Goal: Information Seeking & Learning: Learn about a topic

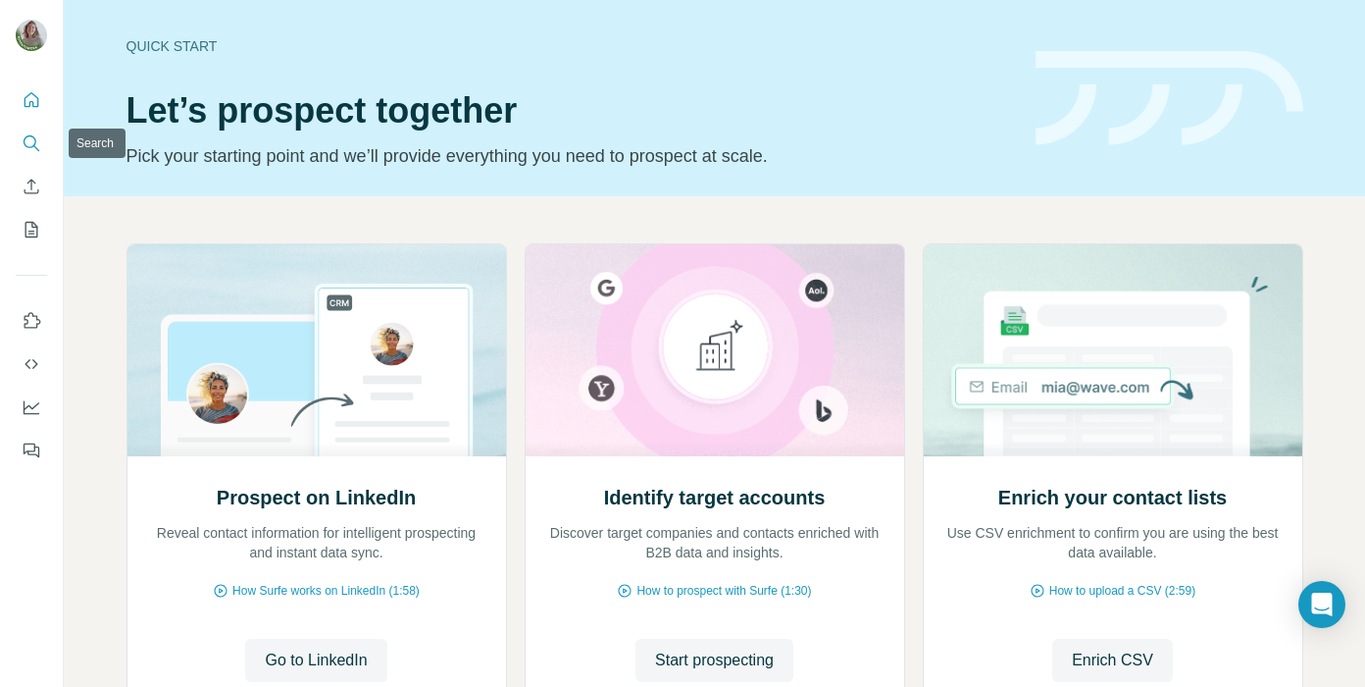
click at [32, 140] on icon "Search" at bounding box center [32, 143] width 20 height 20
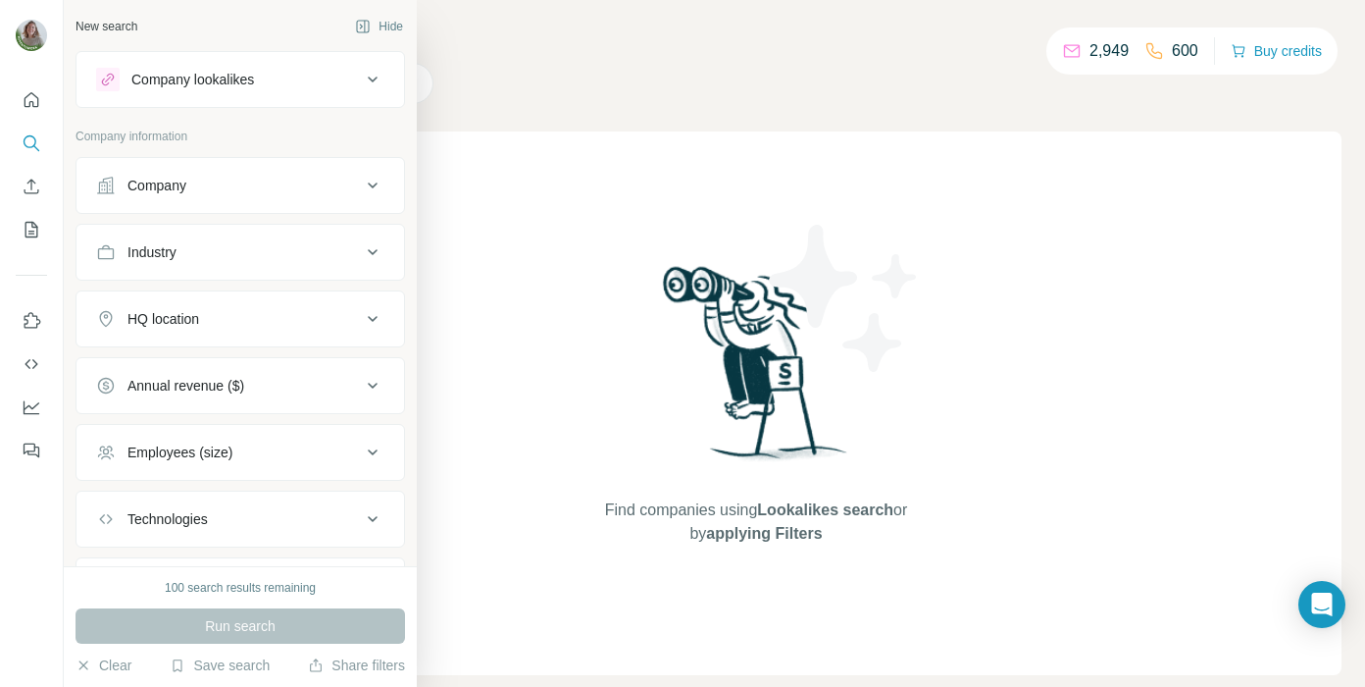
click at [116, 184] on div "Company" at bounding box center [228, 186] width 265 height 20
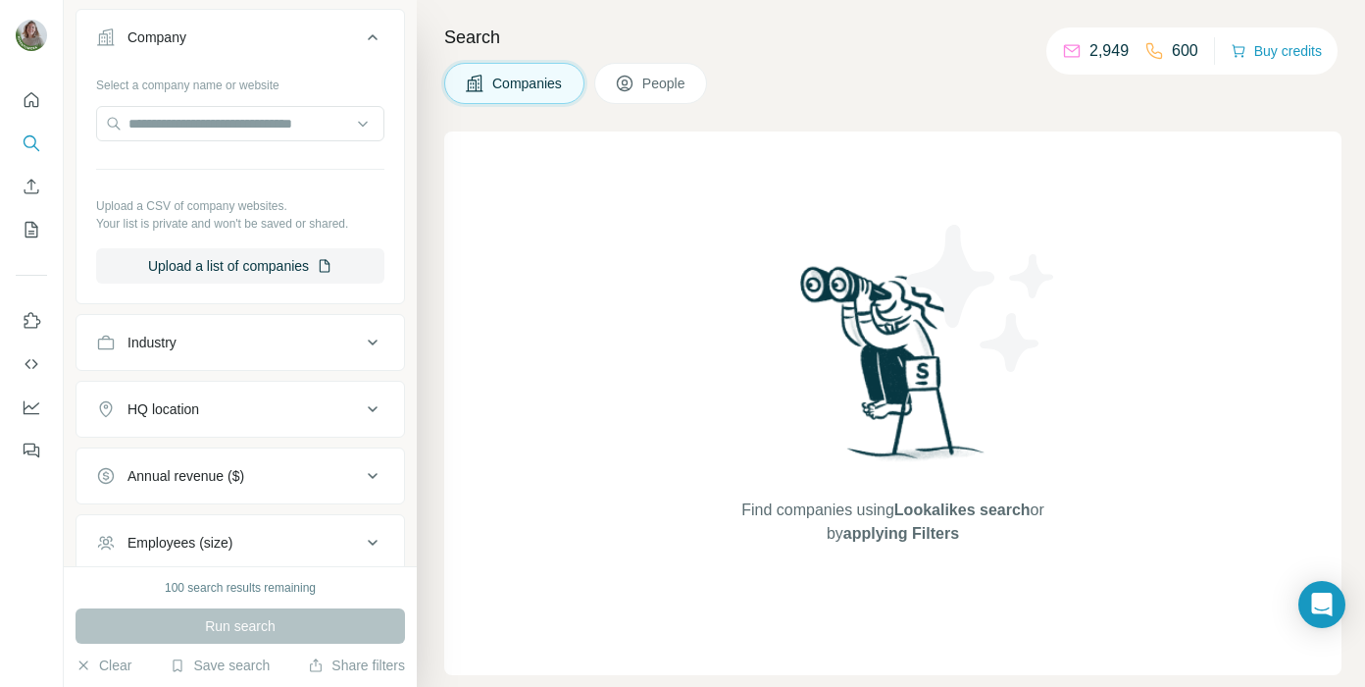
scroll to position [157, 0]
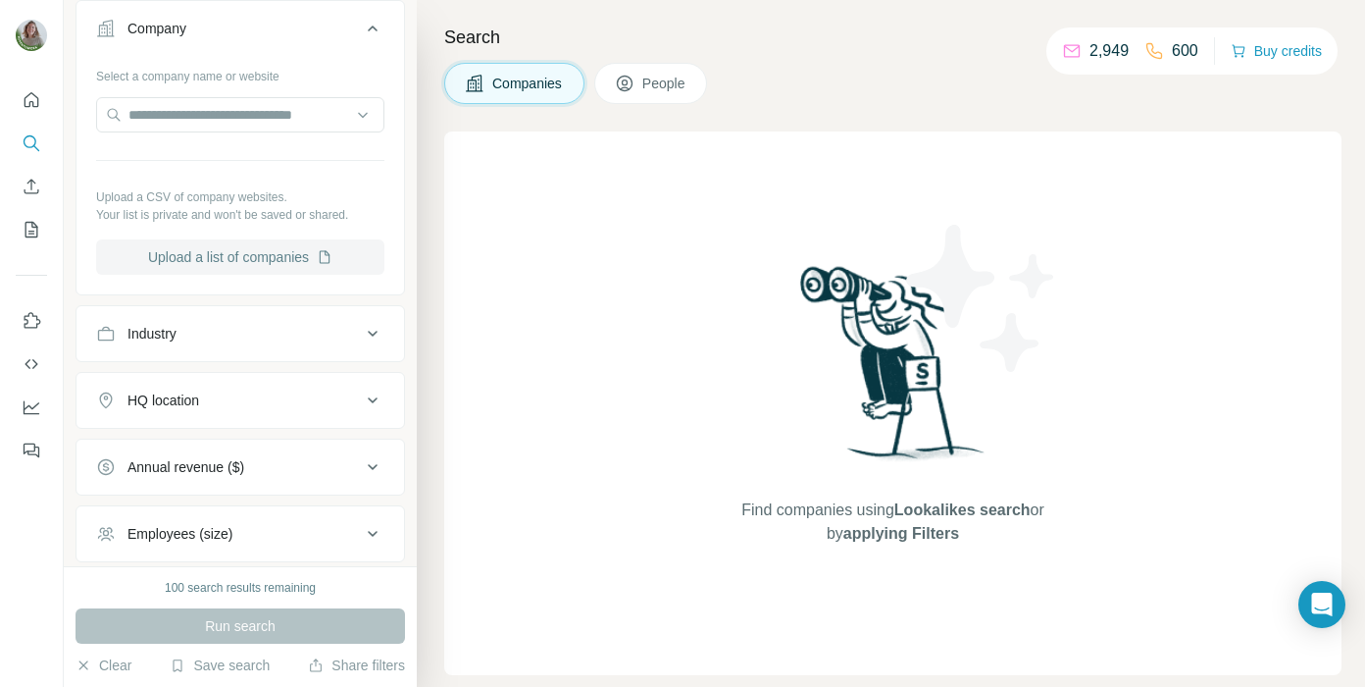
click at [323, 257] on icon "button" at bounding box center [325, 257] width 16 height 16
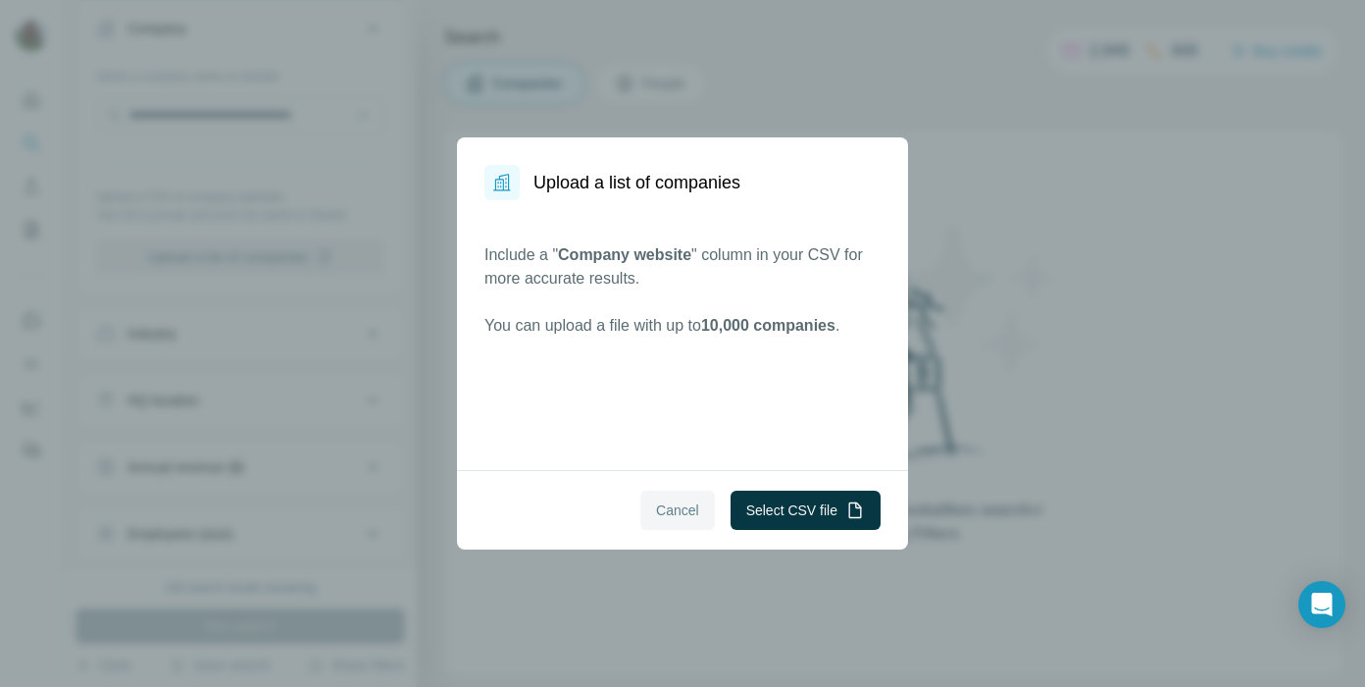
click at [640, 505] on button "Cancel" at bounding box center [677, 509] width 75 height 39
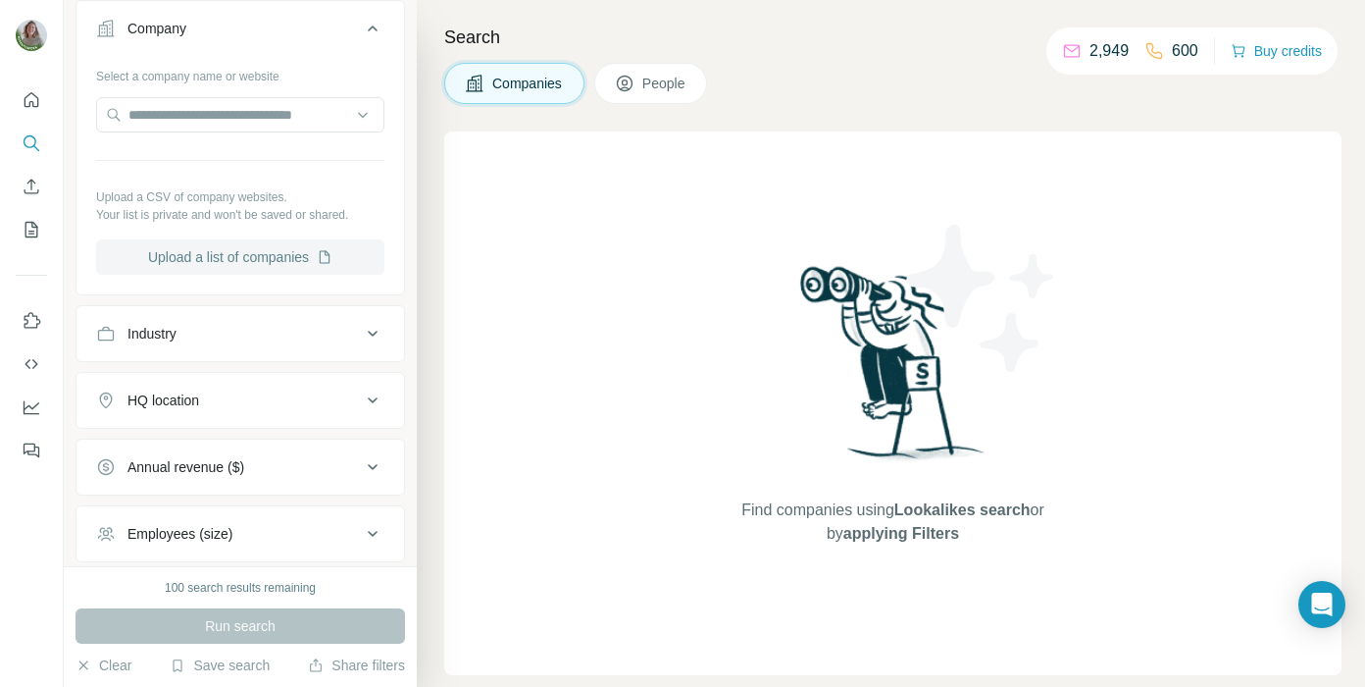
click at [320, 341] on div "Industry" at bounding box center [228, 334] width 265 height 20
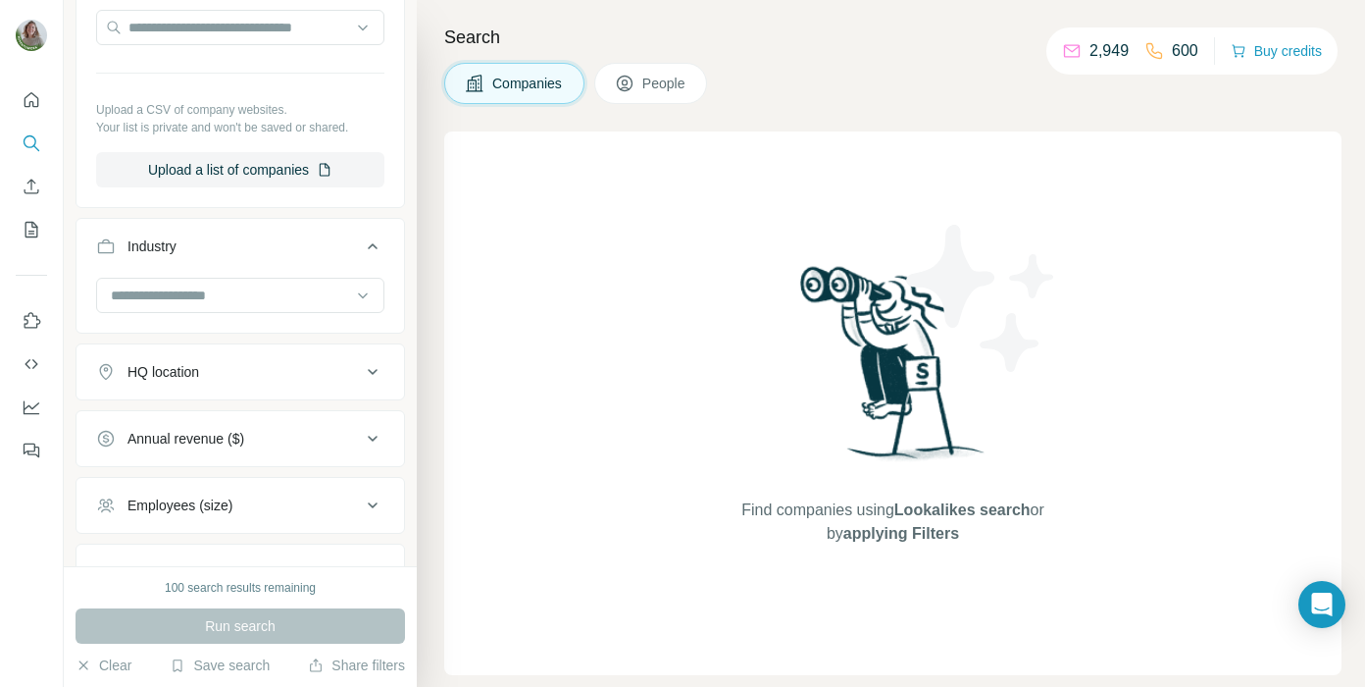
click at [313, 270] on button "Industry" at bounding box center [241, 250] width 328 height 55
click at [313, 285] on div "HQ location" at bounding box center [241, 312] width 330 height 57
click at [309, 254] on div "Industry" at bounding box center [228, 246] width 265 height 20
click at [260, 333] on ul "Company Select a company name or website Upload a CSV of company websites. Your…" at bounding box center [241, 290] width 330 height 754
click at [260, 310] on div at bounding box center [230, 295] width 242 height 33
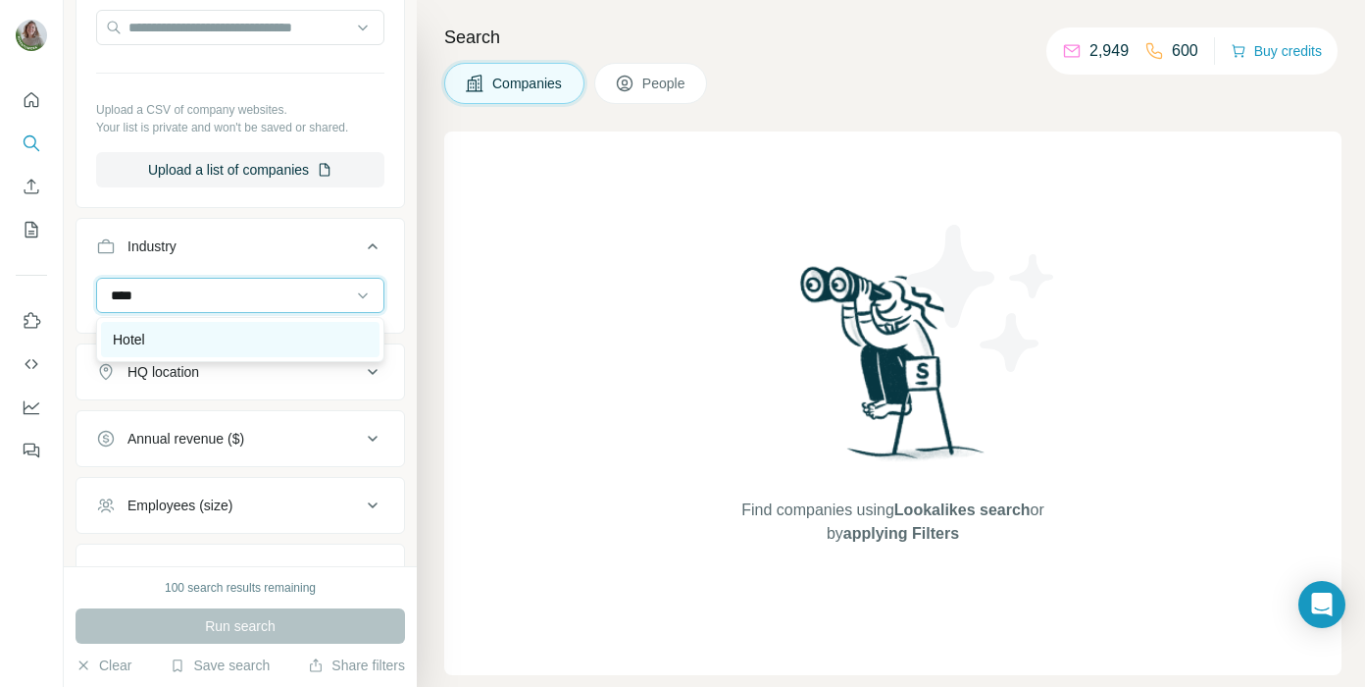
type input "****"
click at [243, 340] on div "Hotel" at bounding box center [240, 340] width 255 height 20
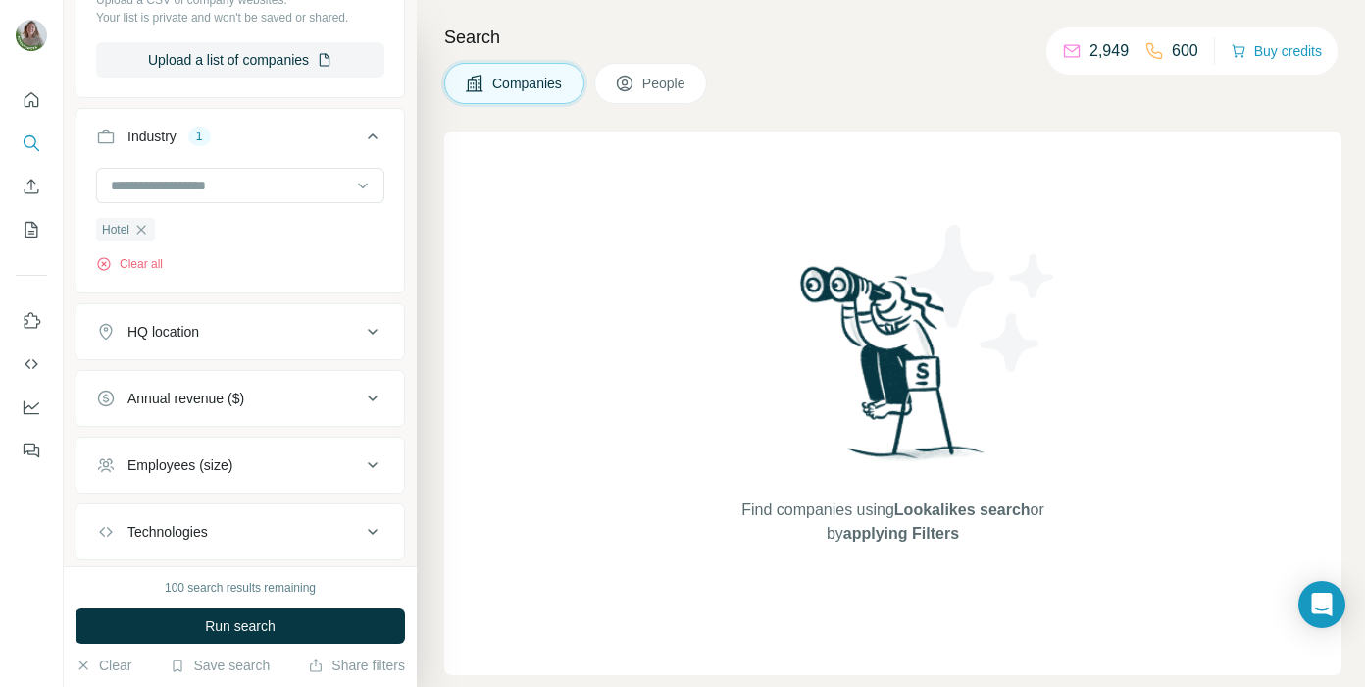
scroll to position [455, 0]
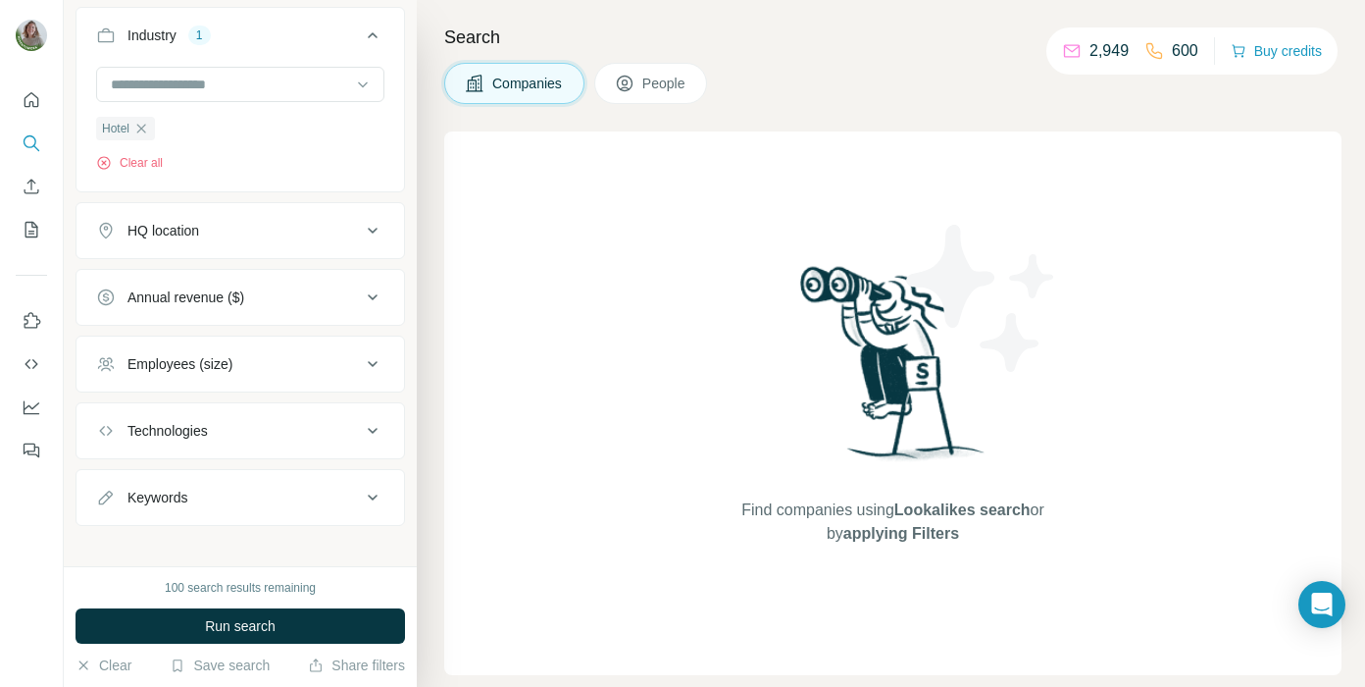
click at [232, 374] on div "Employees (size)" at bounding box center [180, 364] width 105 height 20
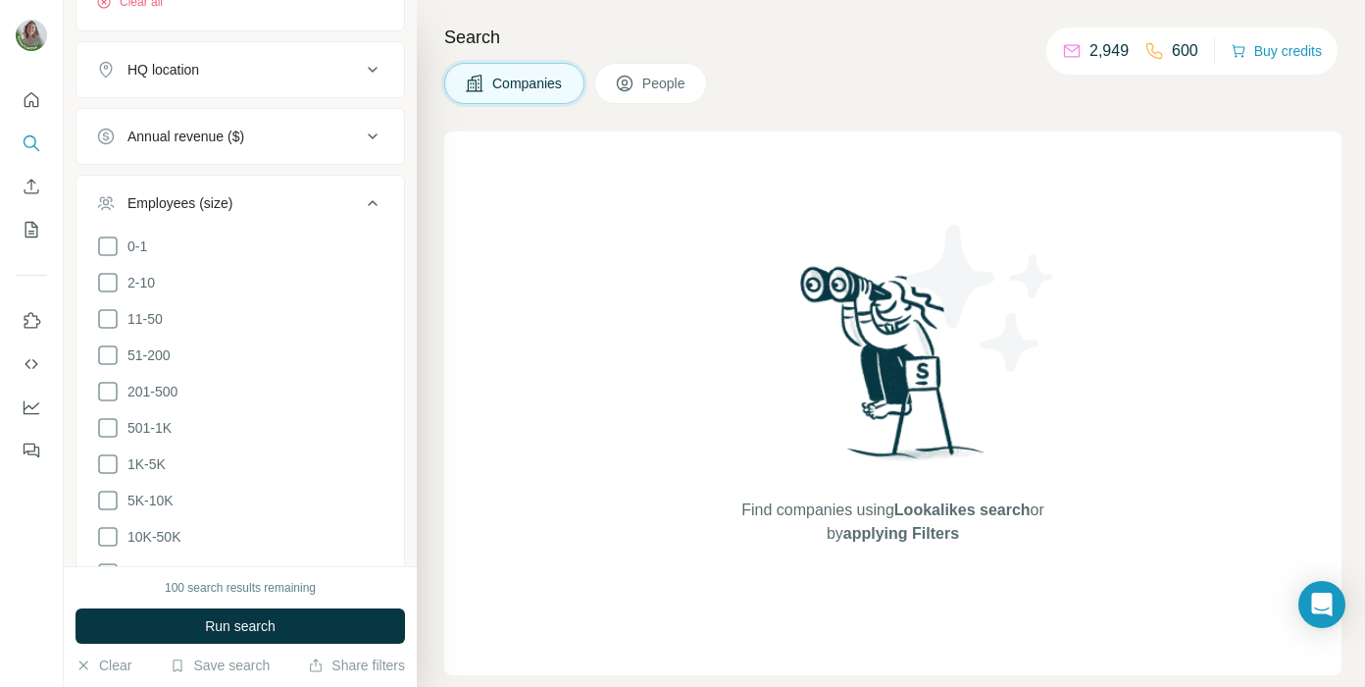
scroll to position [618, 0]
click at [322, 190] on button "Employees (size)" at bounding box center [241, 205] width 328 height 55
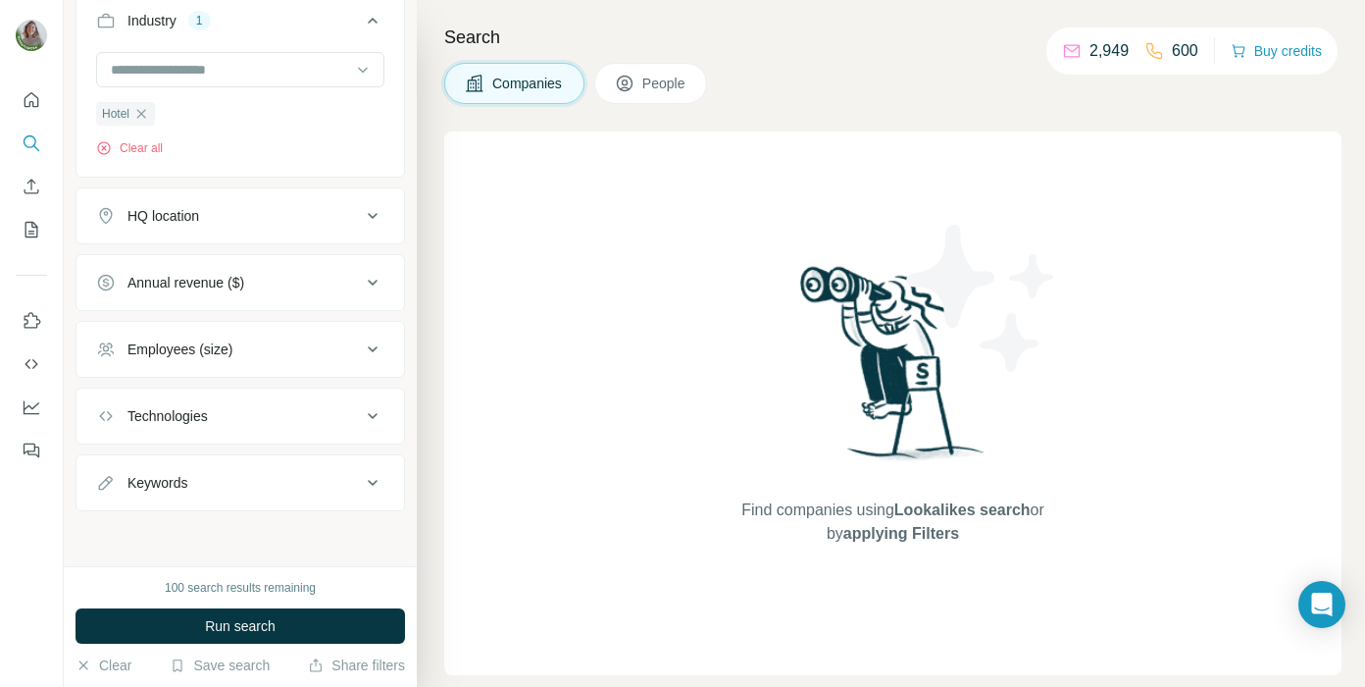
scroll to position [470, 0]
click at [233, 293] on button "Annual revenue ($)" at bounding box center [241, 282] width 328 height 47
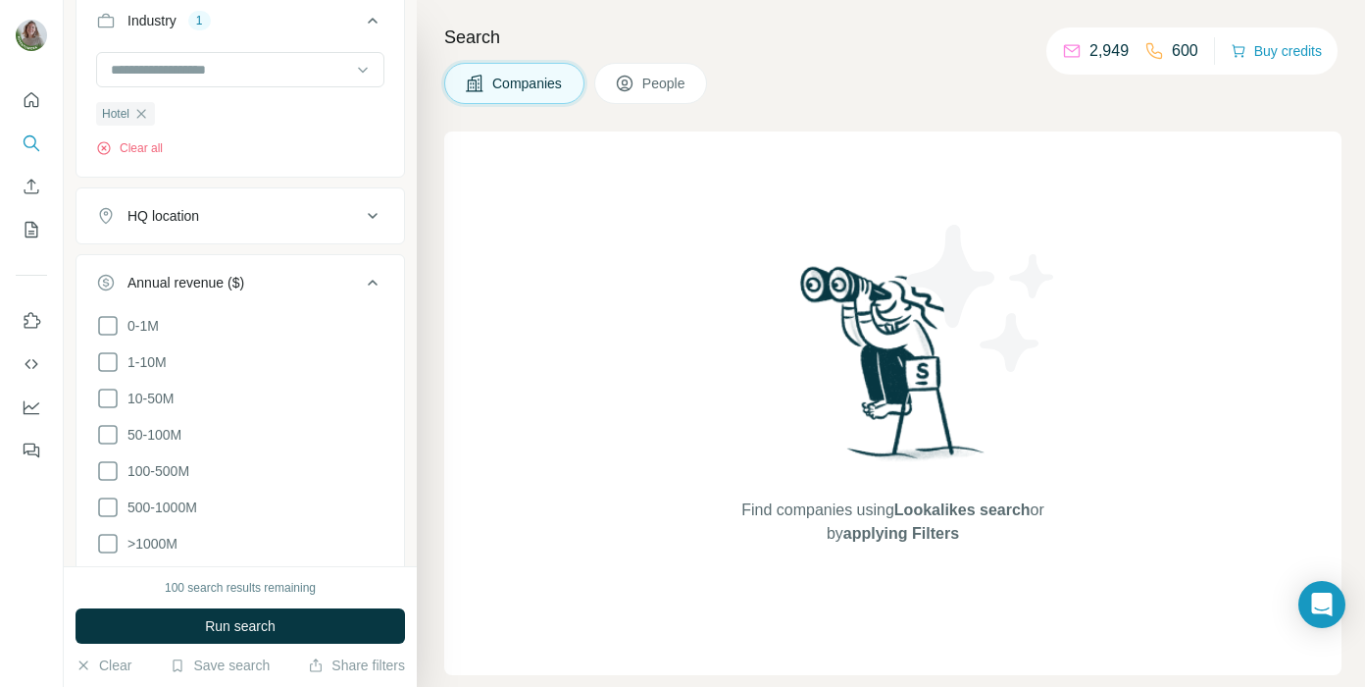
click at [275, 224] on div "HQ location" at bounding box center [228, 216] width 265 height 20
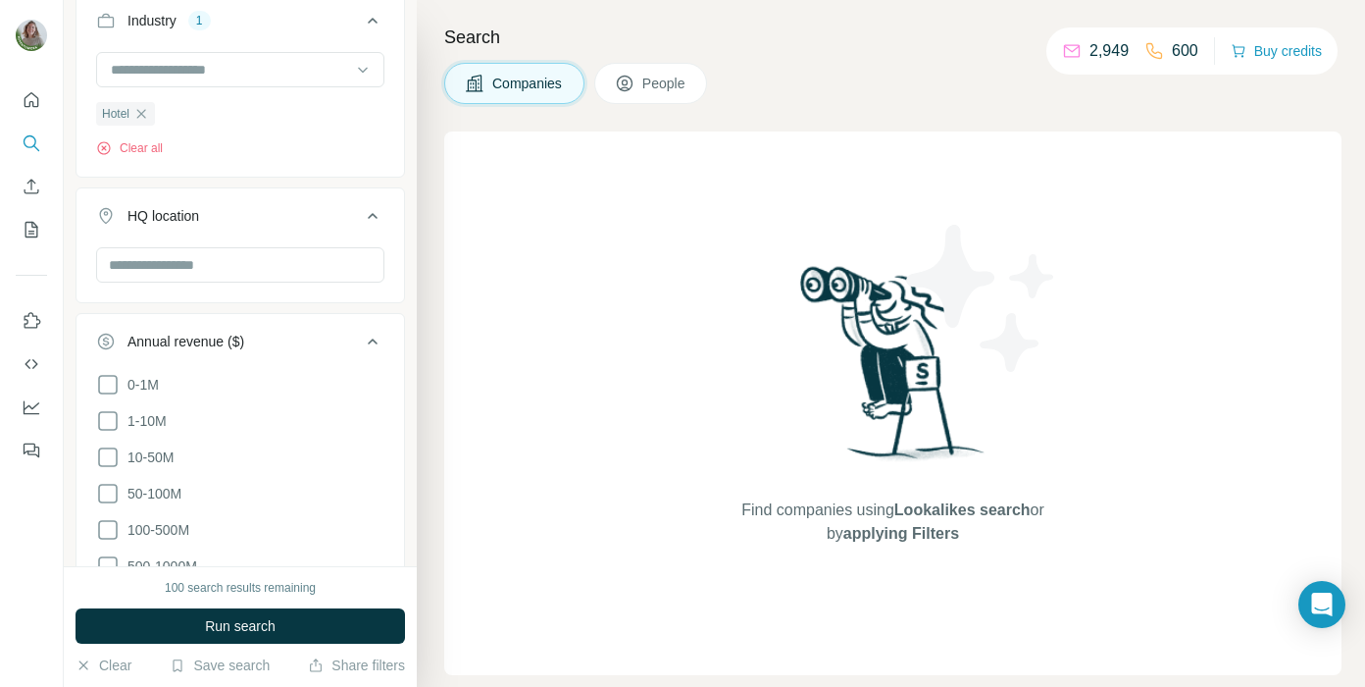
click at [412, 204] on div "New search Hide Company lookalikes Company information Company Select a company…" at bounding box center [240, 283] width 353 height 566
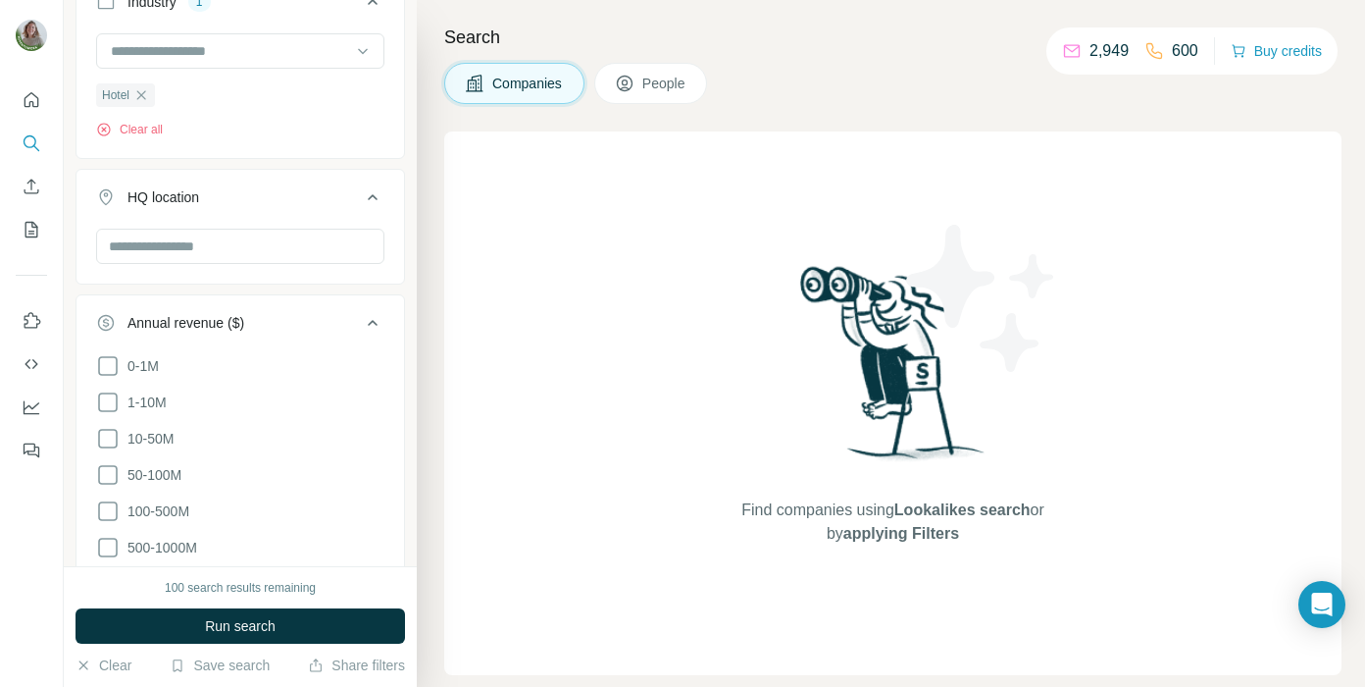
scroll to position [324, 0]
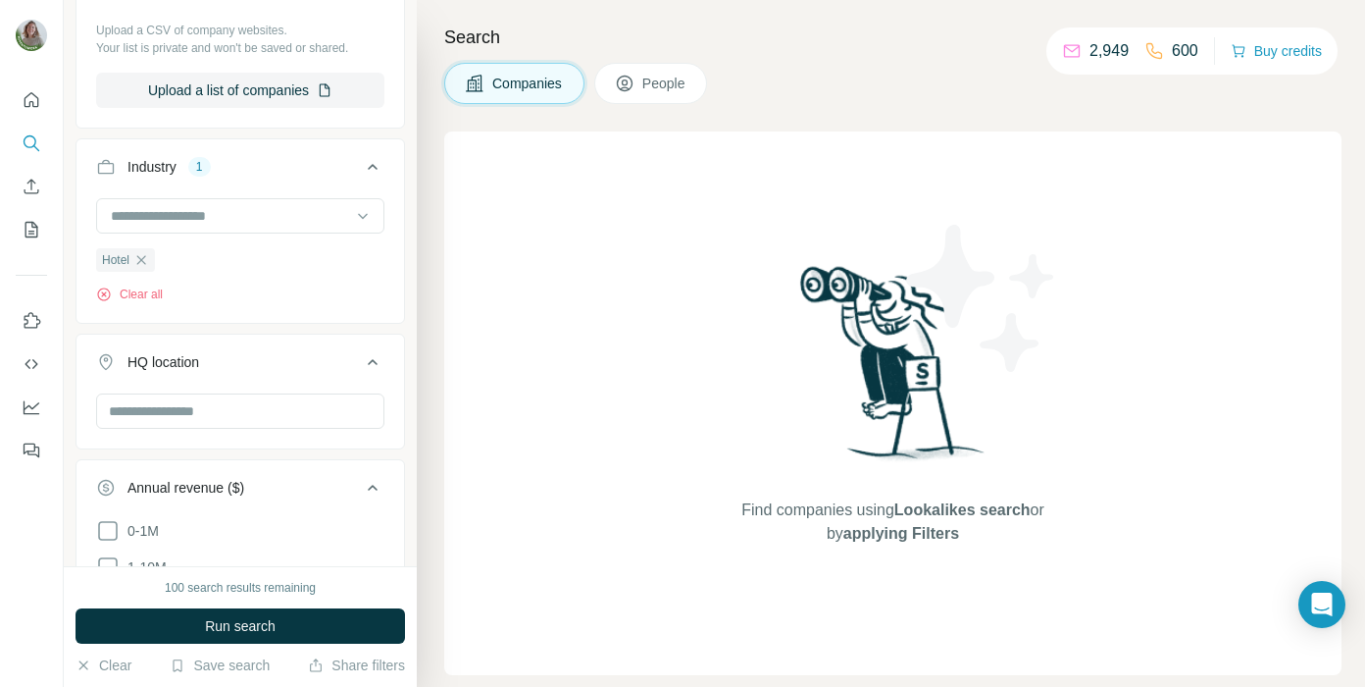
click at [368, 350] on button "HQ location" at bounding box center [241, 365] width 328 height 55
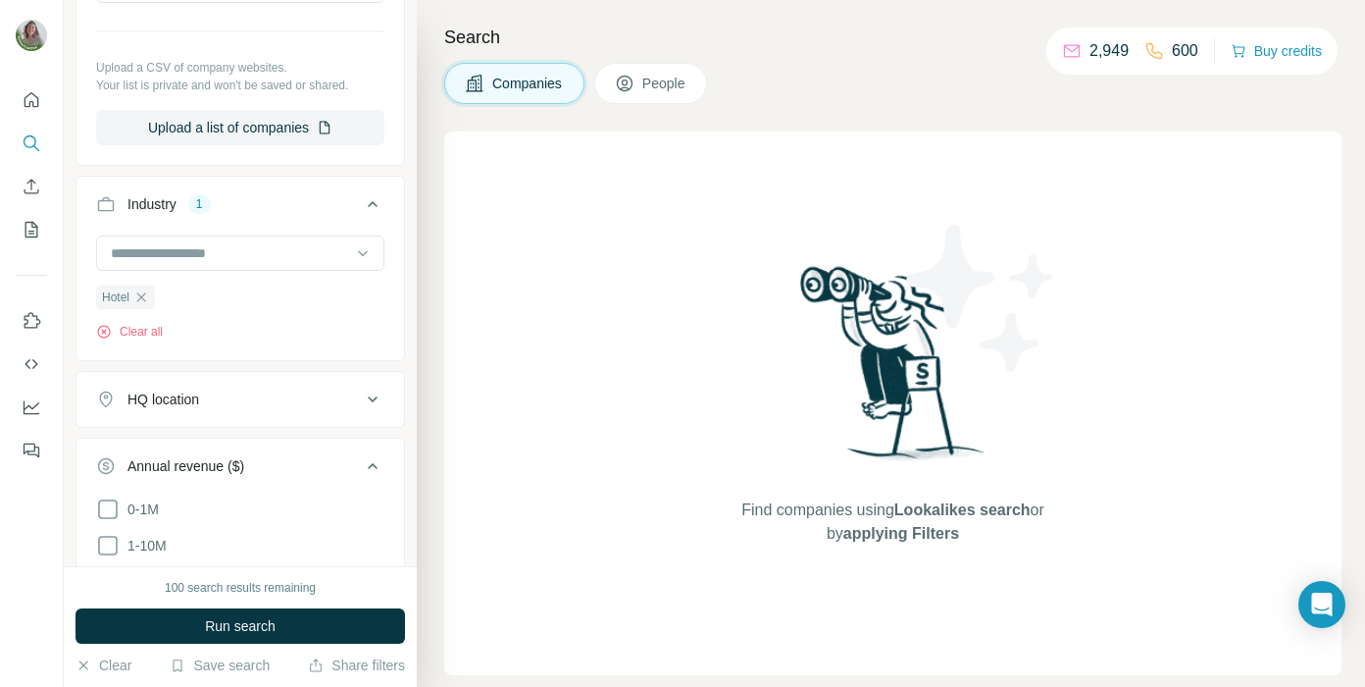
scroll to position [287, 0]
click at [208, 246] on input at bounding box center [230, 252] width 242 height 22
click at [424, 285] on div "Search Companies People Find companies using Lookalikes search or by applying F…" at bounding box center [891, 343] width 948 height 687
click at [230, 244] on input at bounding box center [230, 252] width 242 height 22
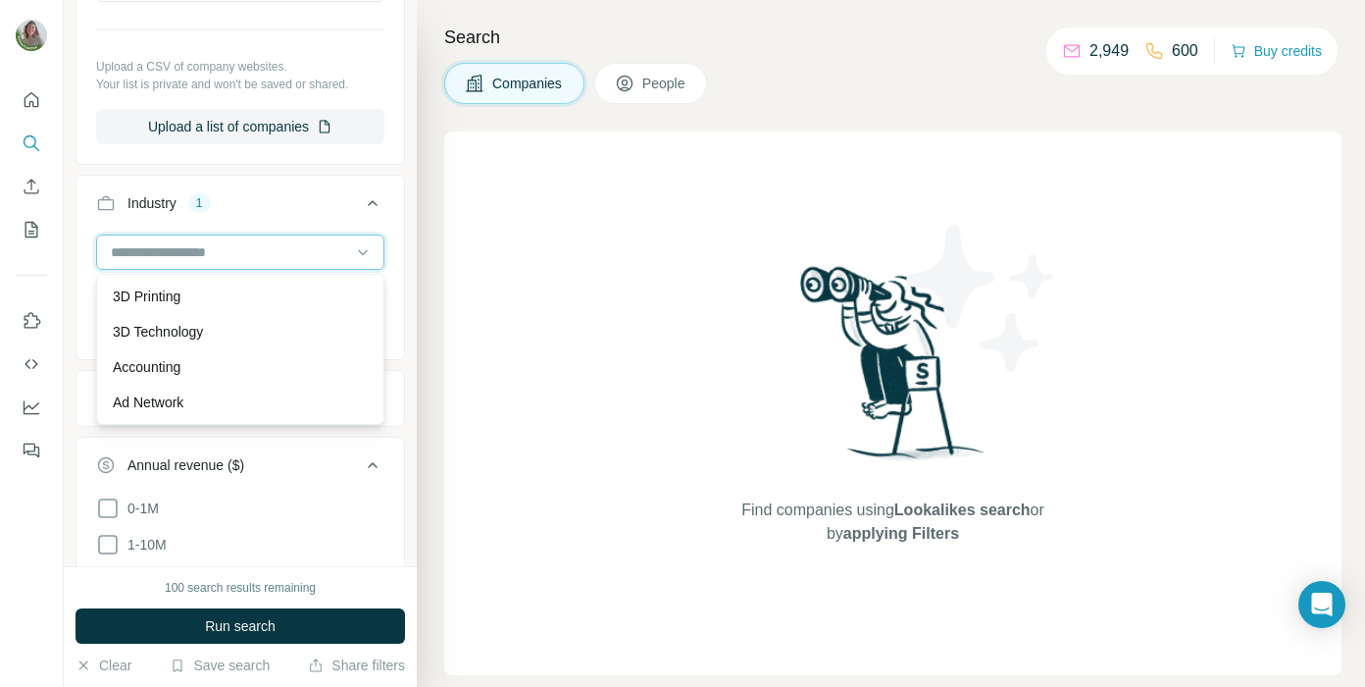
click at [220, 242] on input at bounding box center [230, 252] width 242 height 22
click at [217, 245] on input at bounding box center [230, 252] width 242 height 22
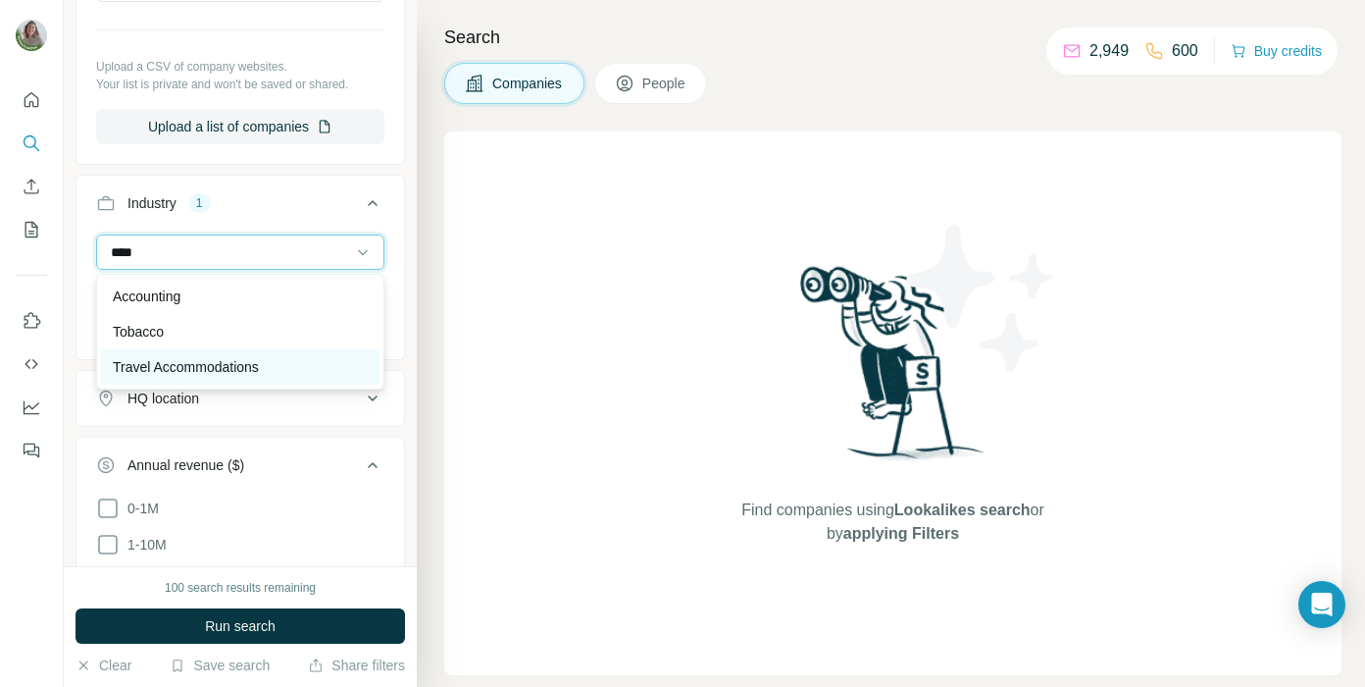
type input "****"
click at [191, 368] on p "Travel Accommodations" at bounding box center [186, 367] width 146 height 20
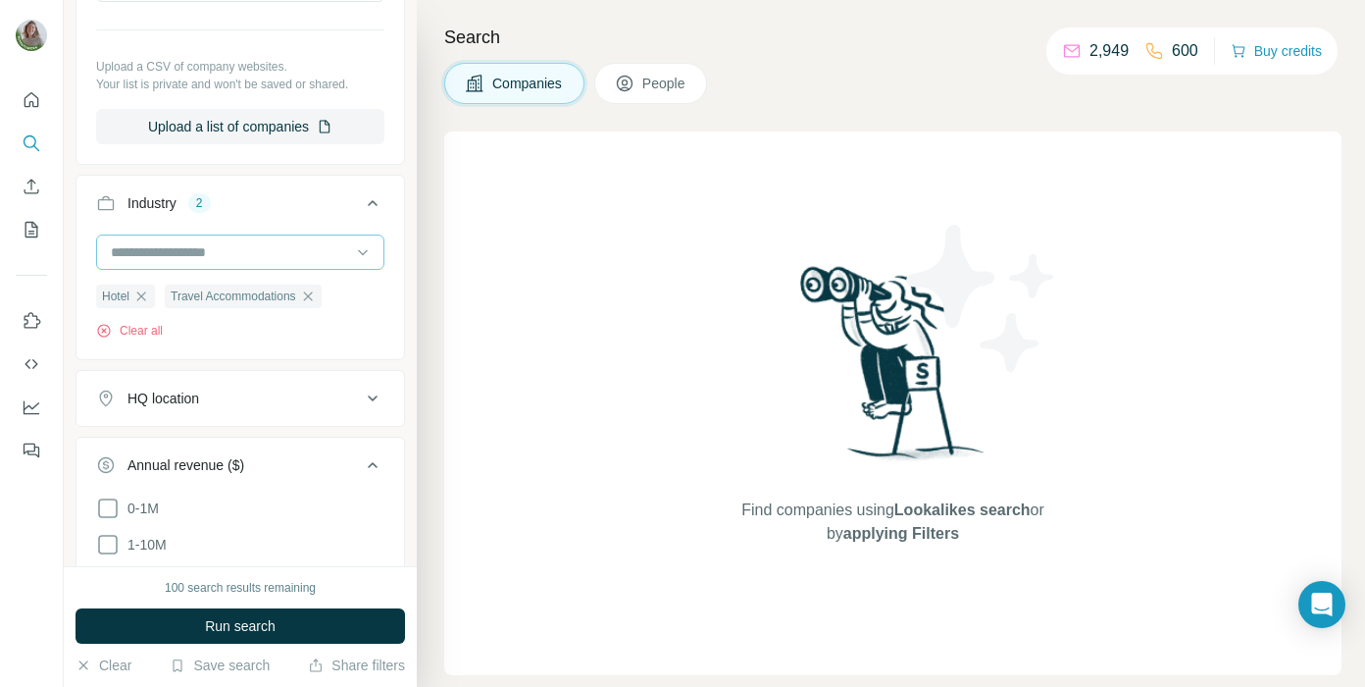
click at [150, 245] on input at bounding box center [230, 252] width 242 height 22
type input "*"
click at [401, 248] on div "Hotel Travel Accommodations Clear all" at bounding box center [241, 294] width 328 height 121
click at [343, 413] on button "HQ location" at bounding box center [241, 398] width 328 height 47
click at [237, 446] on input "text" at bounding box center [240, 447] width 288 height 35
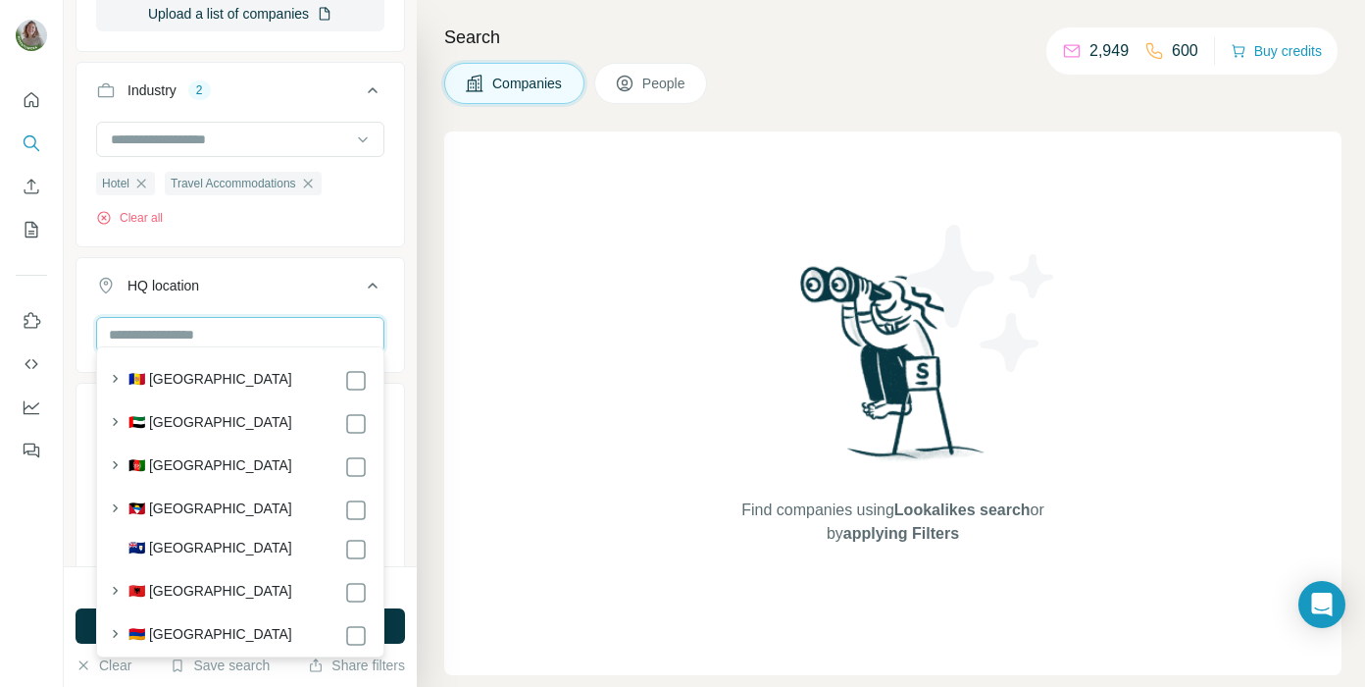
scroll to position [413, 0]
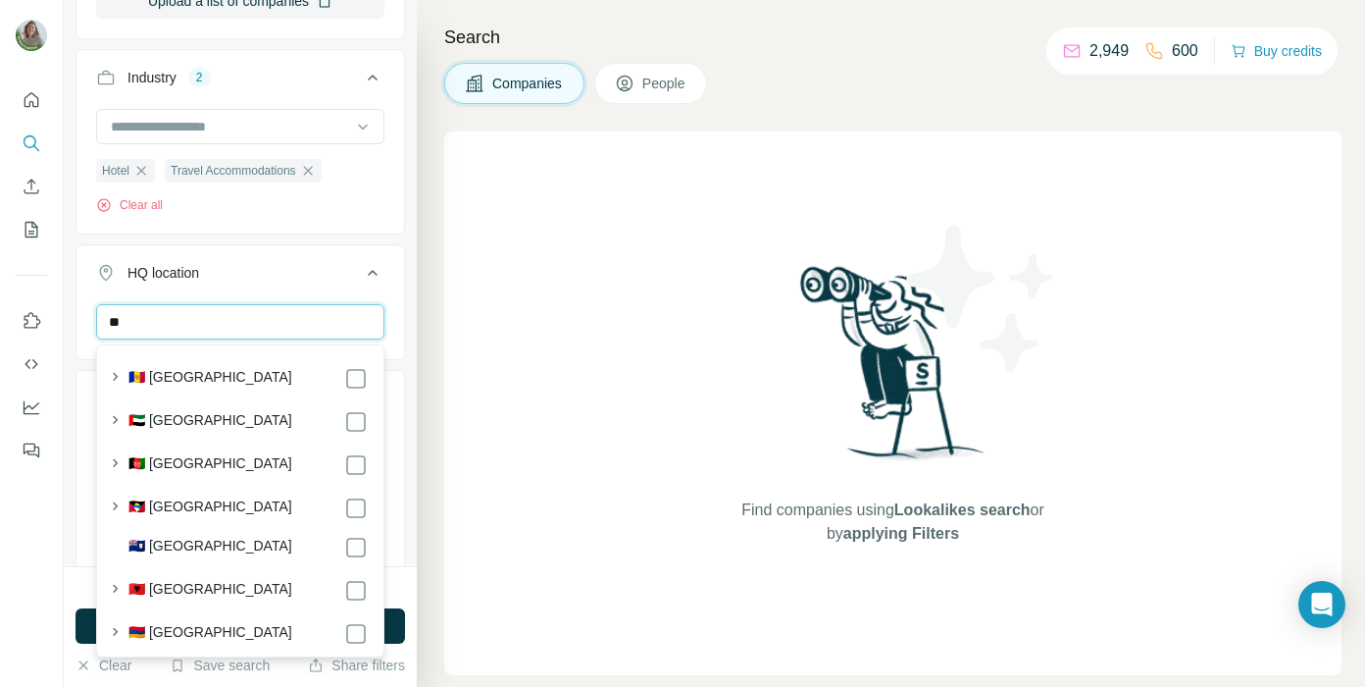
type input "*"
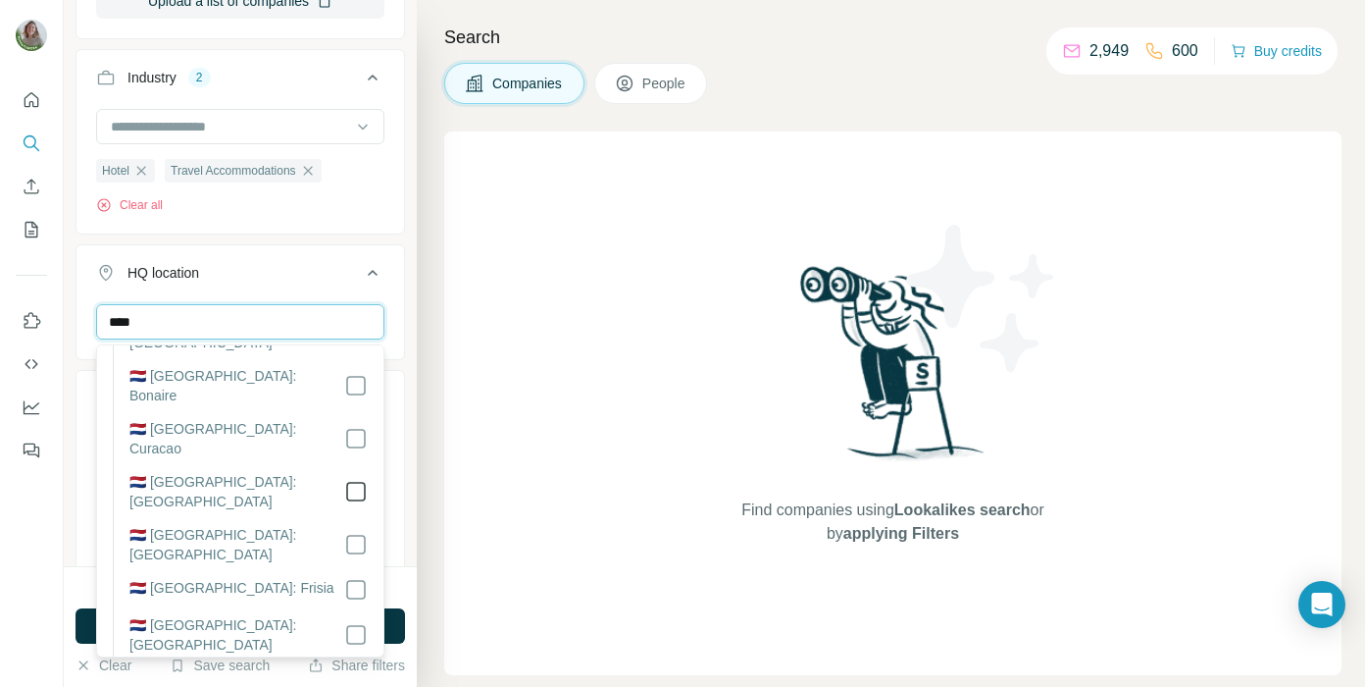
scroll to position [0, 0]
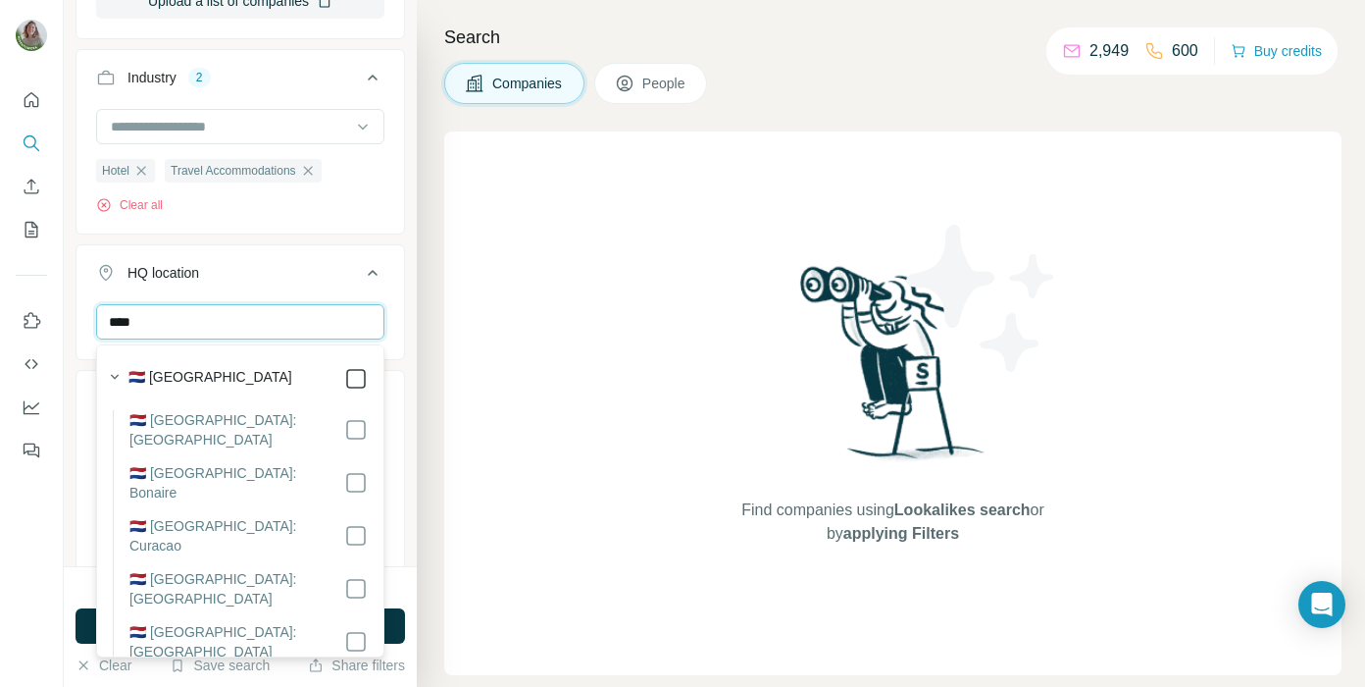
type input "****"
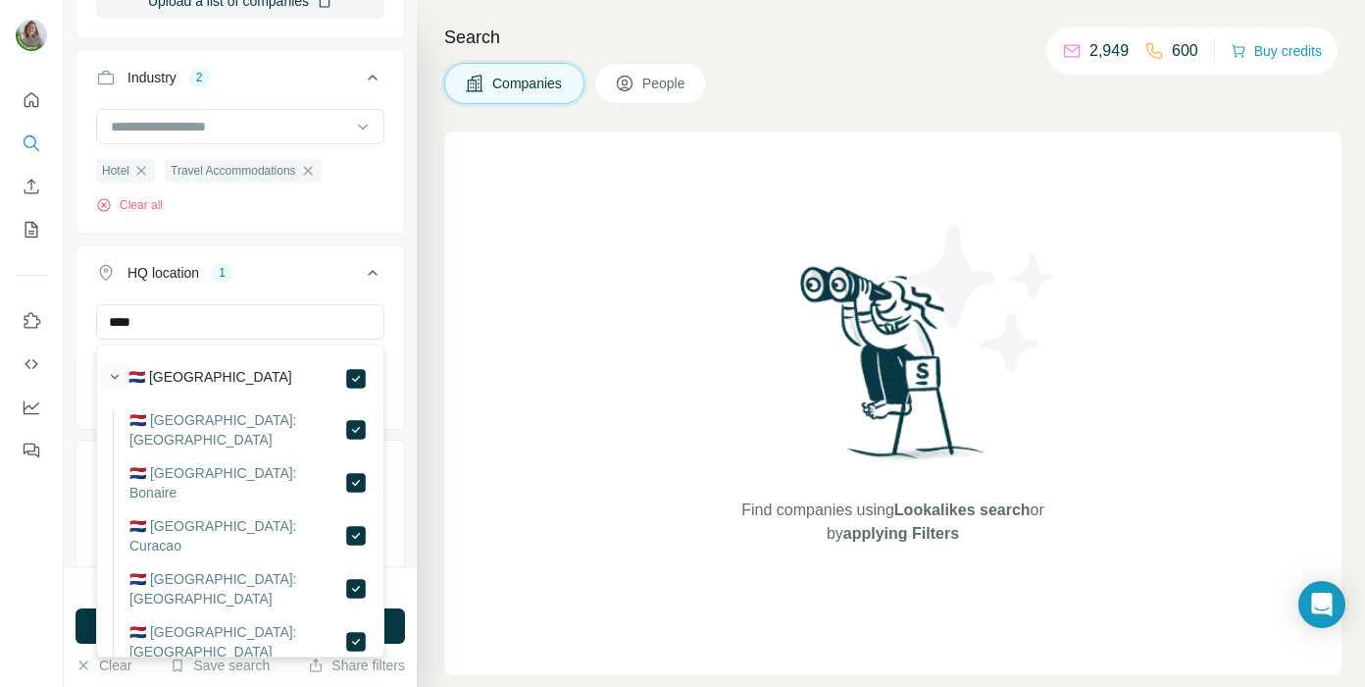
click at [112, 378] on icon "button" at bounding box center [115, 377] width 20 height 20
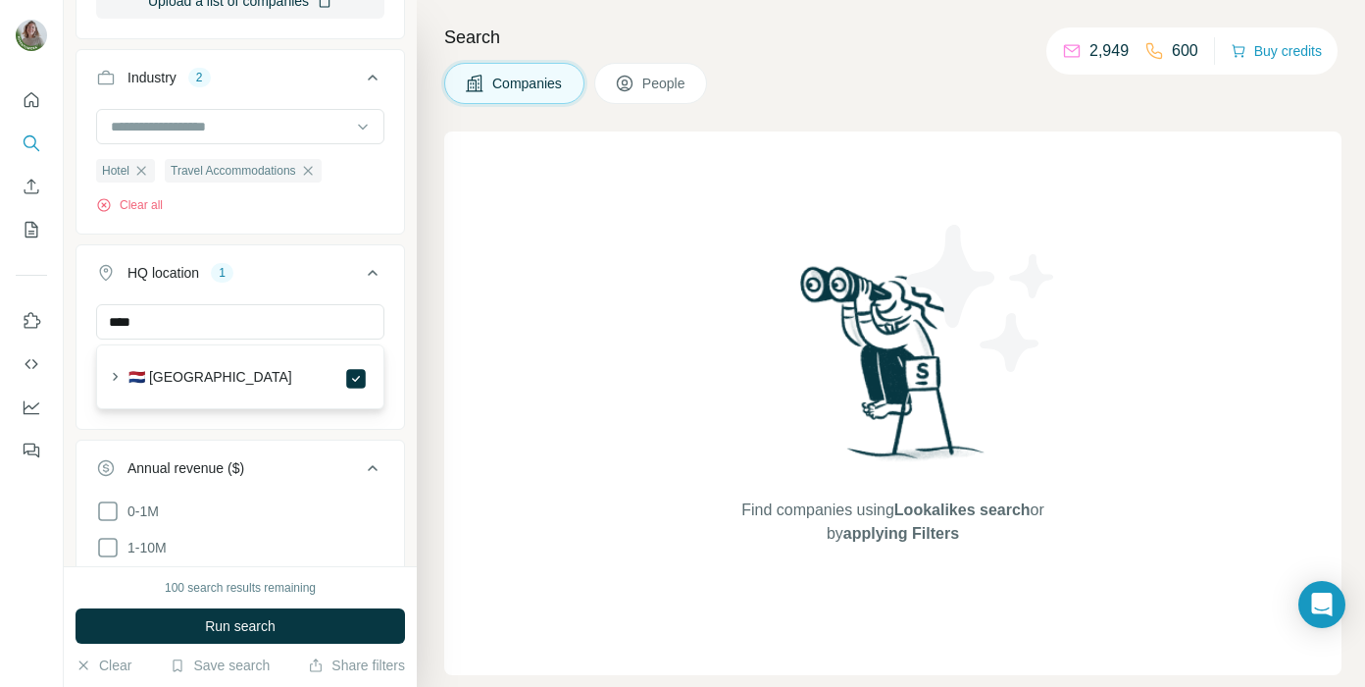
click at [372, 269] on icon at bounding box center [373, 273] width 24 height 24
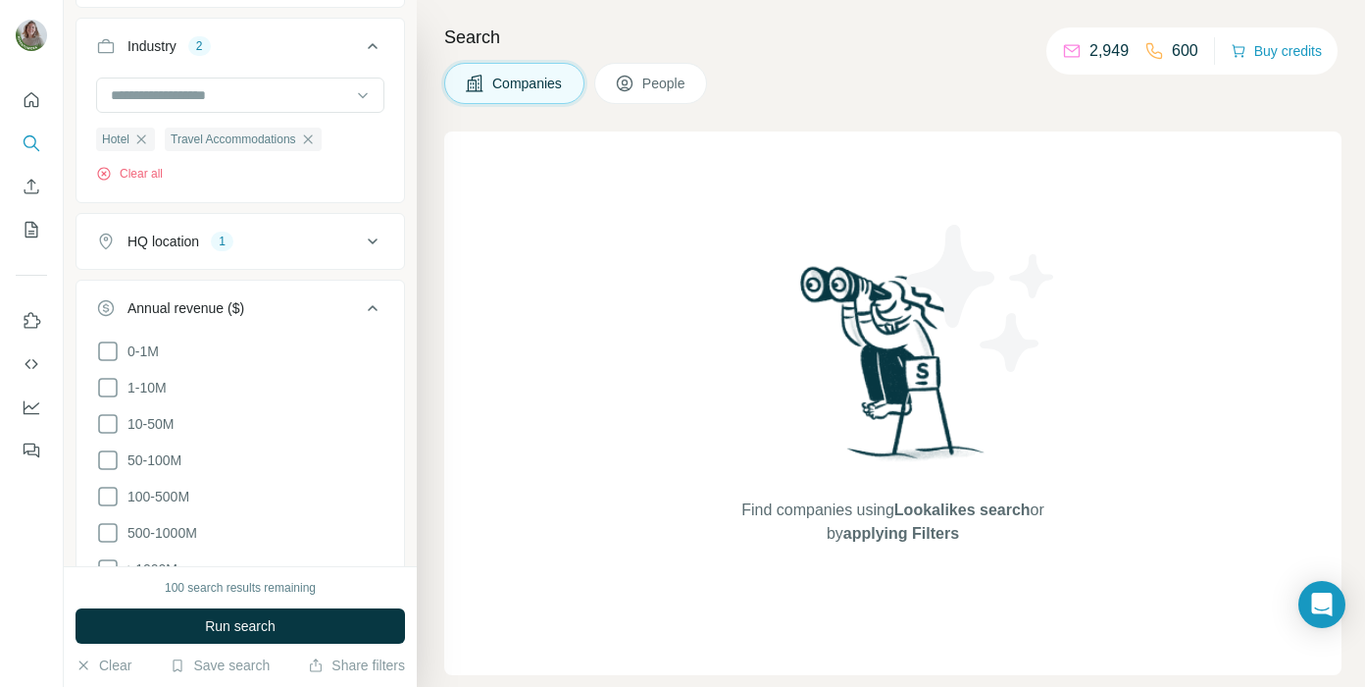
scroll to position [498, 0]
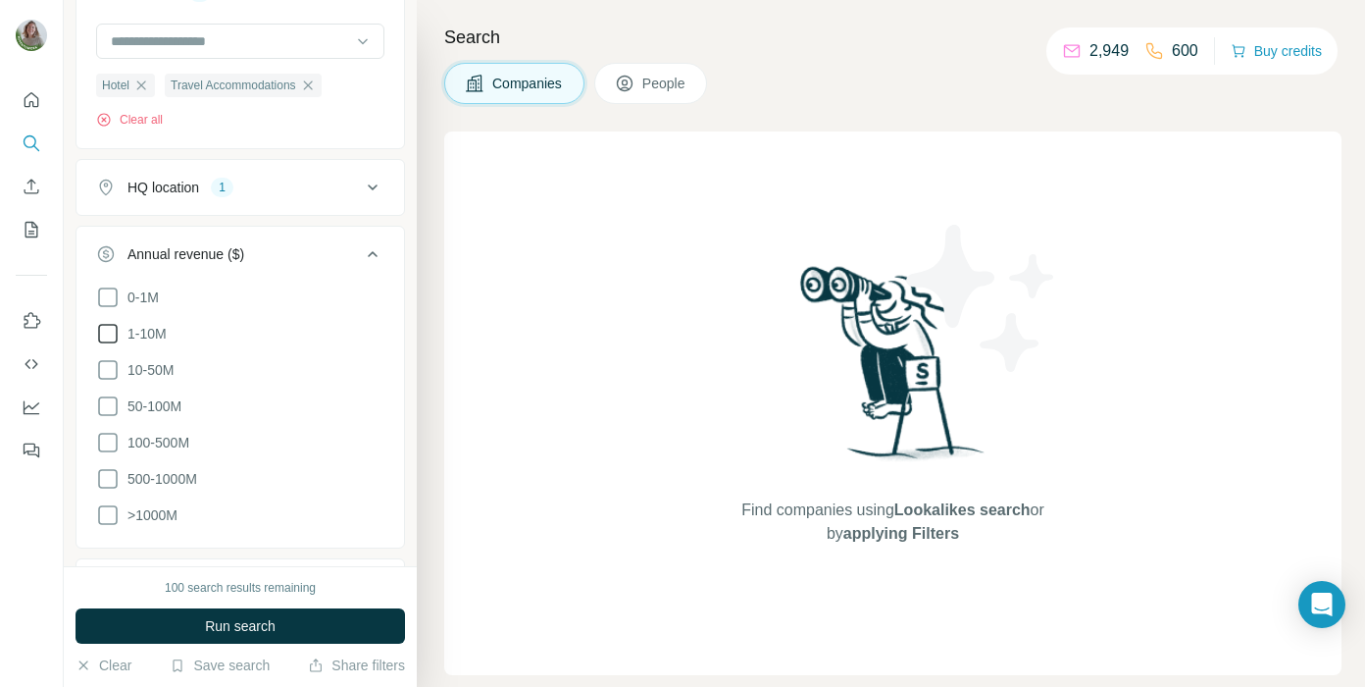
click at [107, 334] on icon at bounding box center [108, 334] width 24 height 24
click at [117, 364] on icon at bounding box center [108, 370] width 20 height 20
click at [113, 293] on icon at bounding box center [108, 297] width 24 height 24
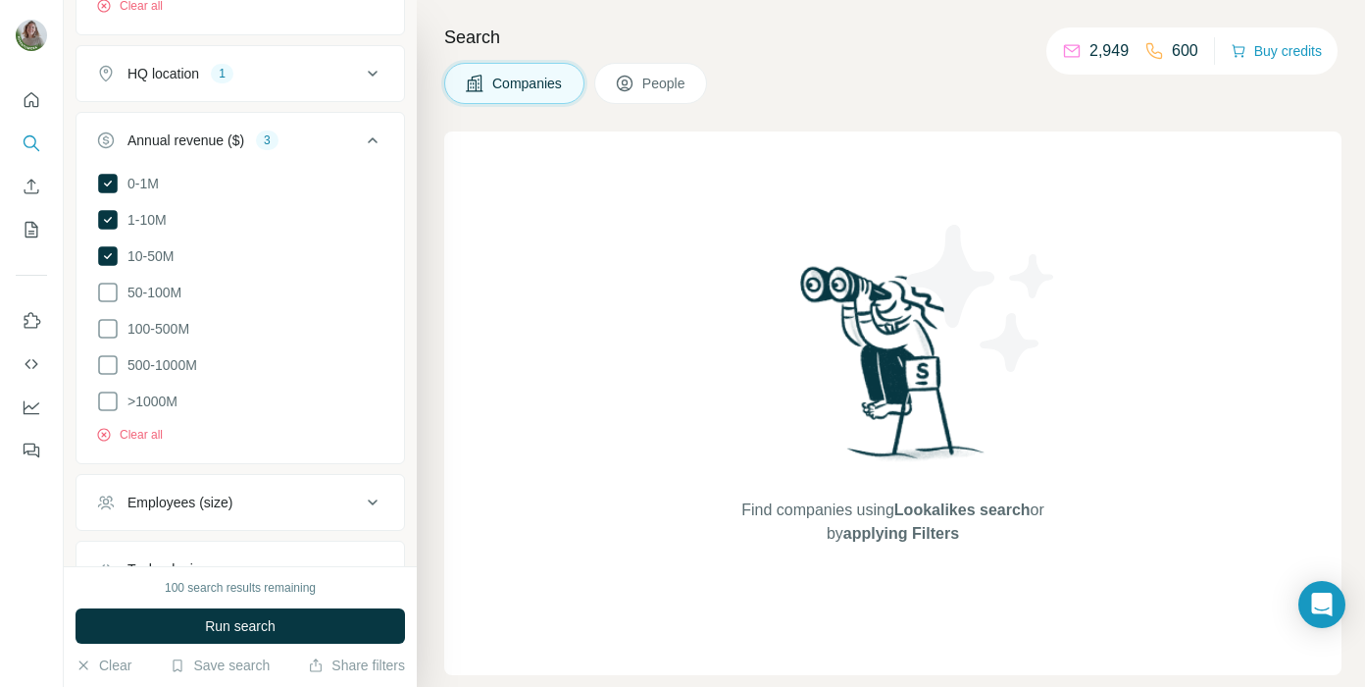
click at [370, 147] on icon at bounding box center [373, 140] width 24 height 24
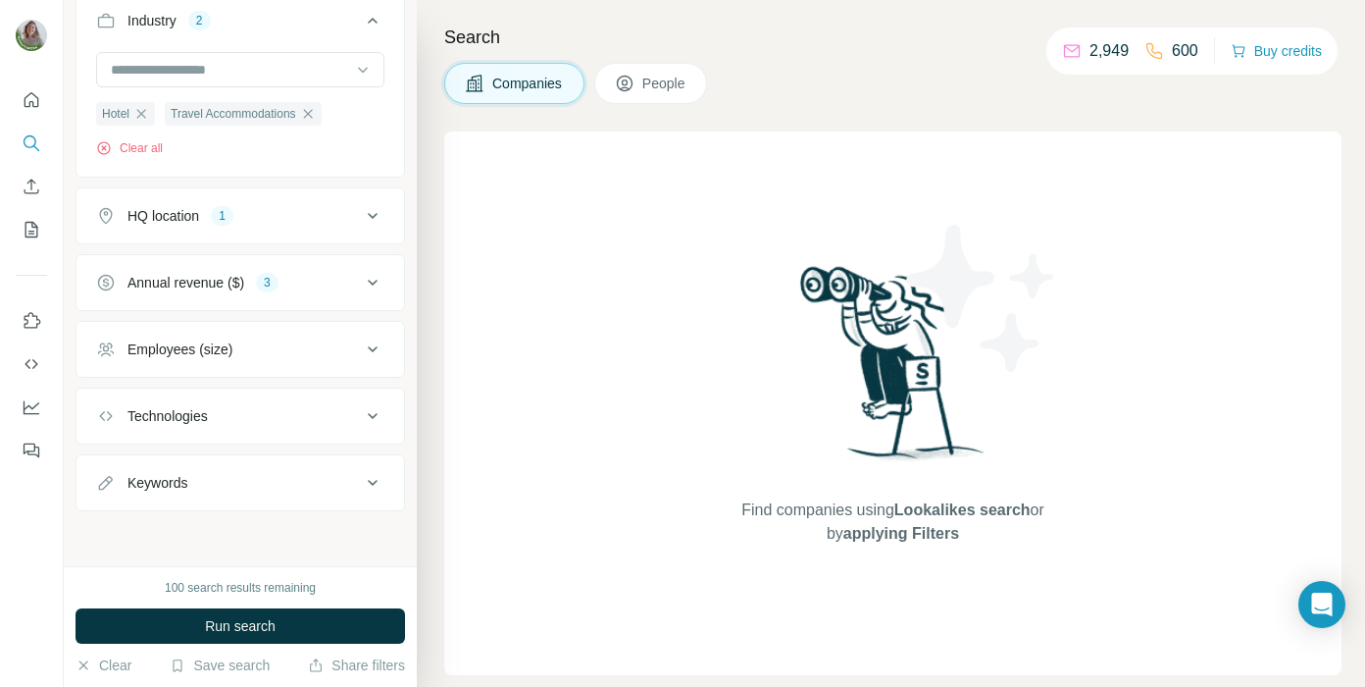
click at [332, 222] on div "HQ location 1" at bounding box center [228, 216] width 265 height 20
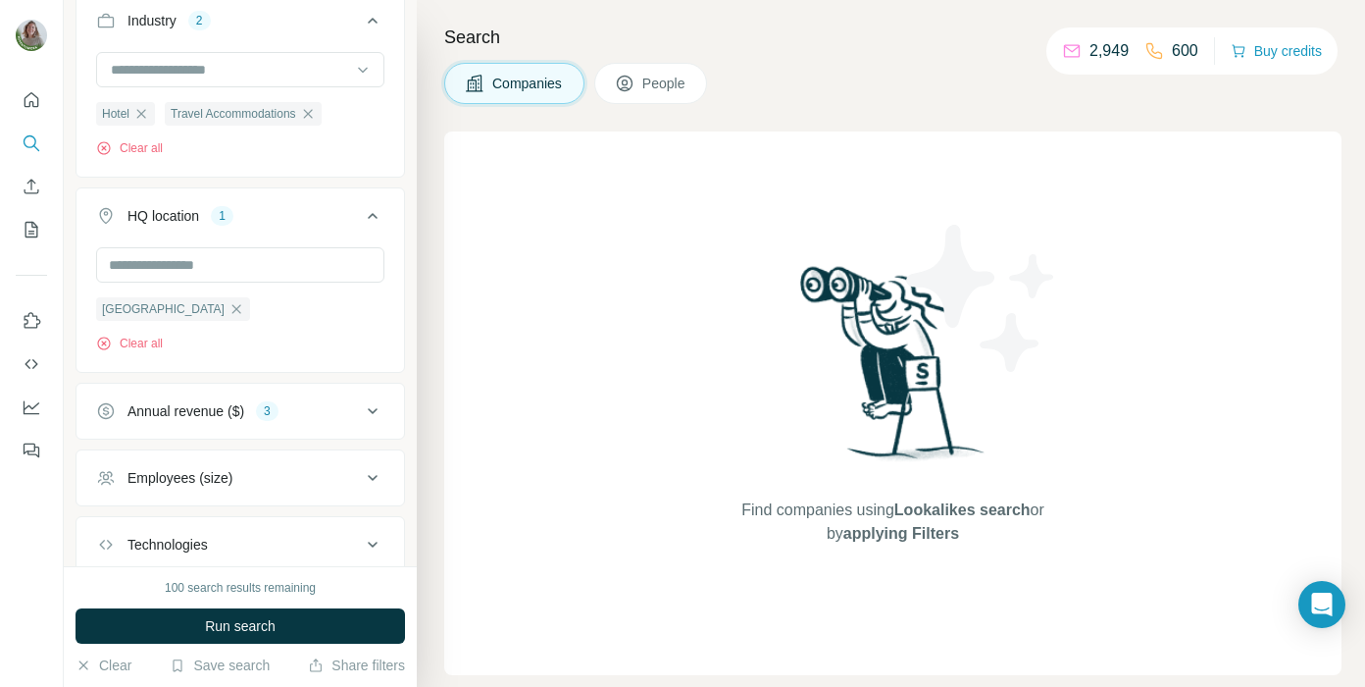
click at [332, 223] on div "HQ location 1" at bounding box center [228, 216] width 265 height 20
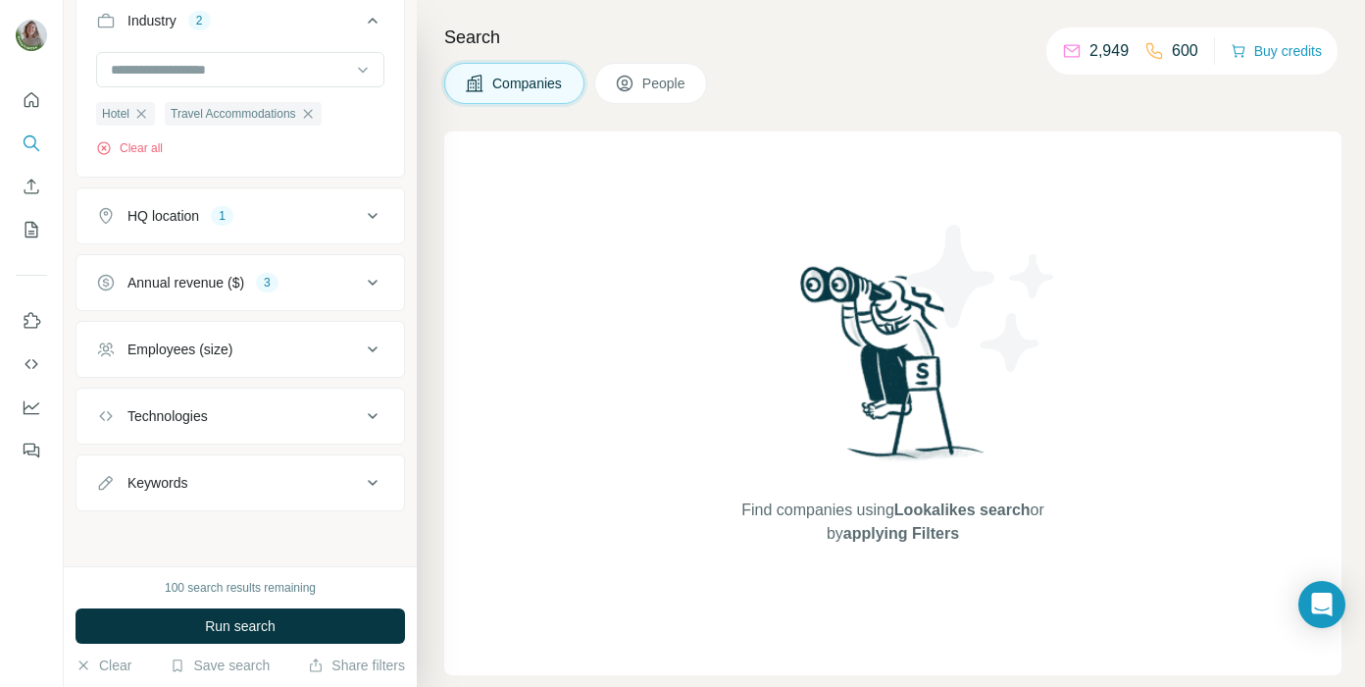
click at [332, 275] on div "Annual revenue ($) 3" at bounding box center [228, 283] width 265 height 20
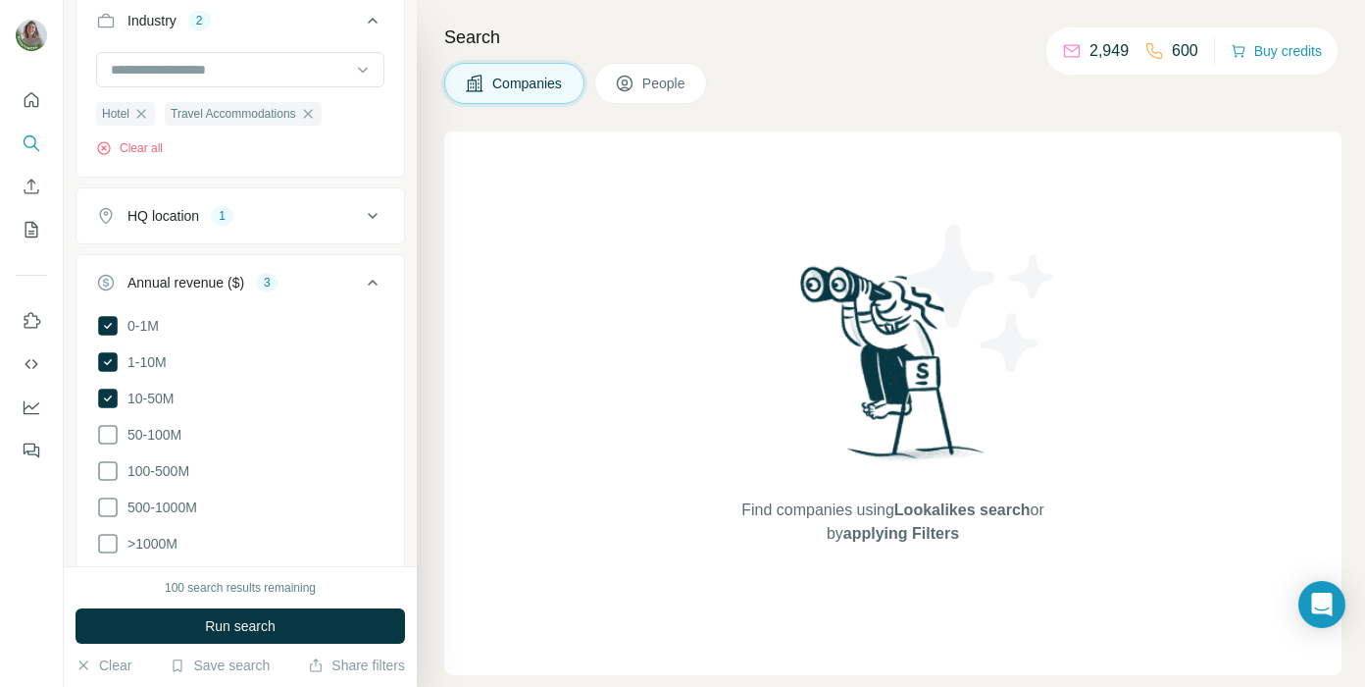
scroll to position [521, 0]
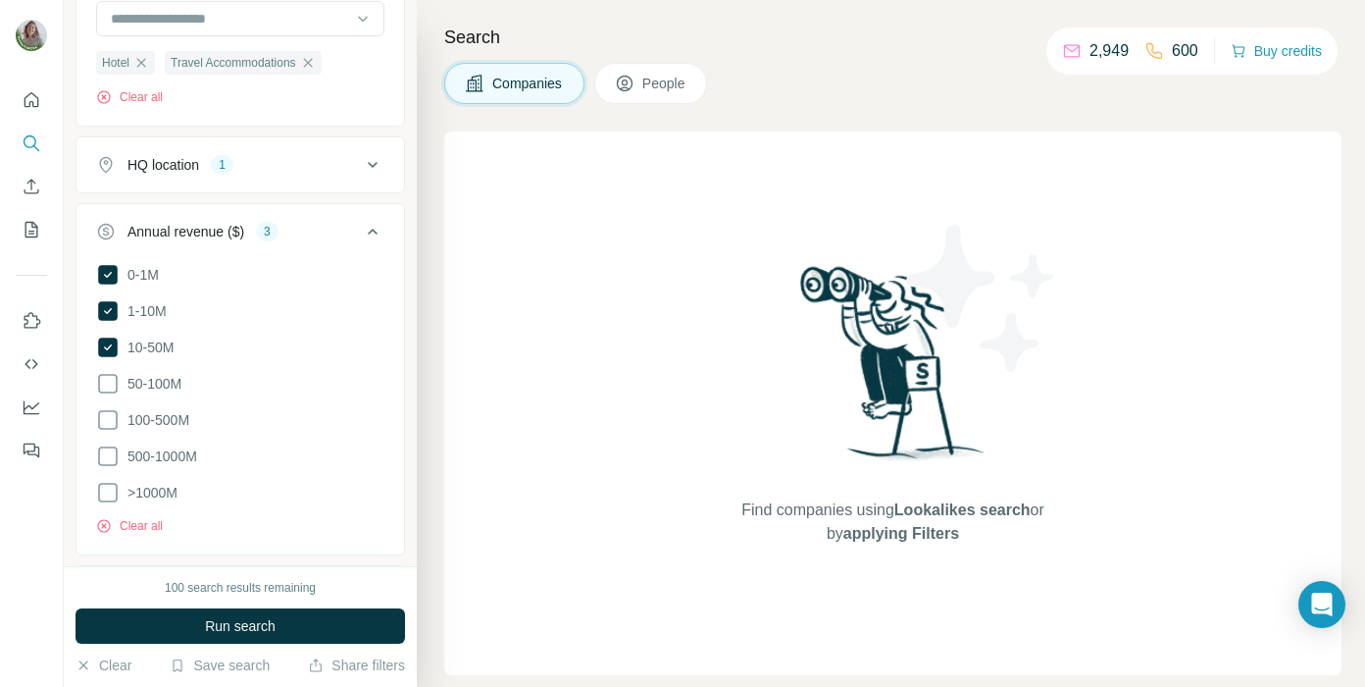
click at [339, 231] on div "Annual revenue ($) 3" at bounding box center [228, 232] width 265 height 20
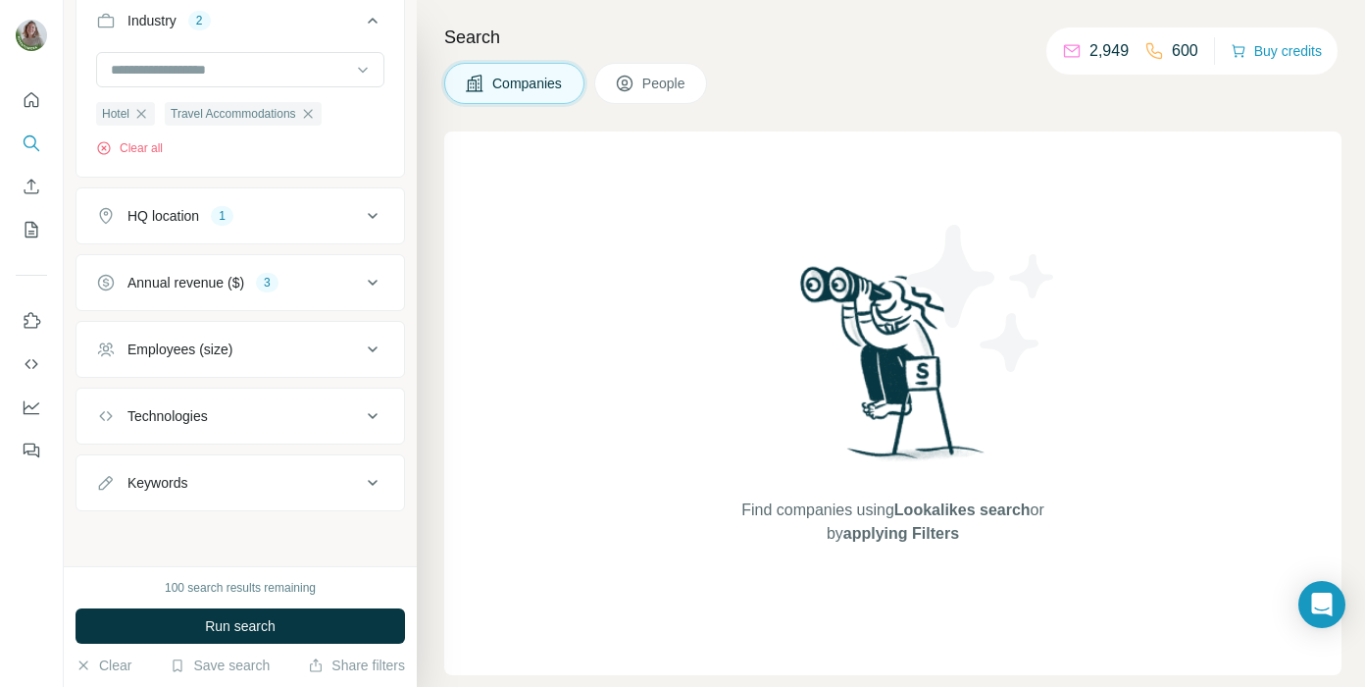
scroll to position [470, 0]
click at [352, 321] on div "Employees (size)" at bounding box center [241, 349] width 330 height 57
click at [352, 349] on div "Employees (size)" at bounding box center [228, 349] width 265 height 20
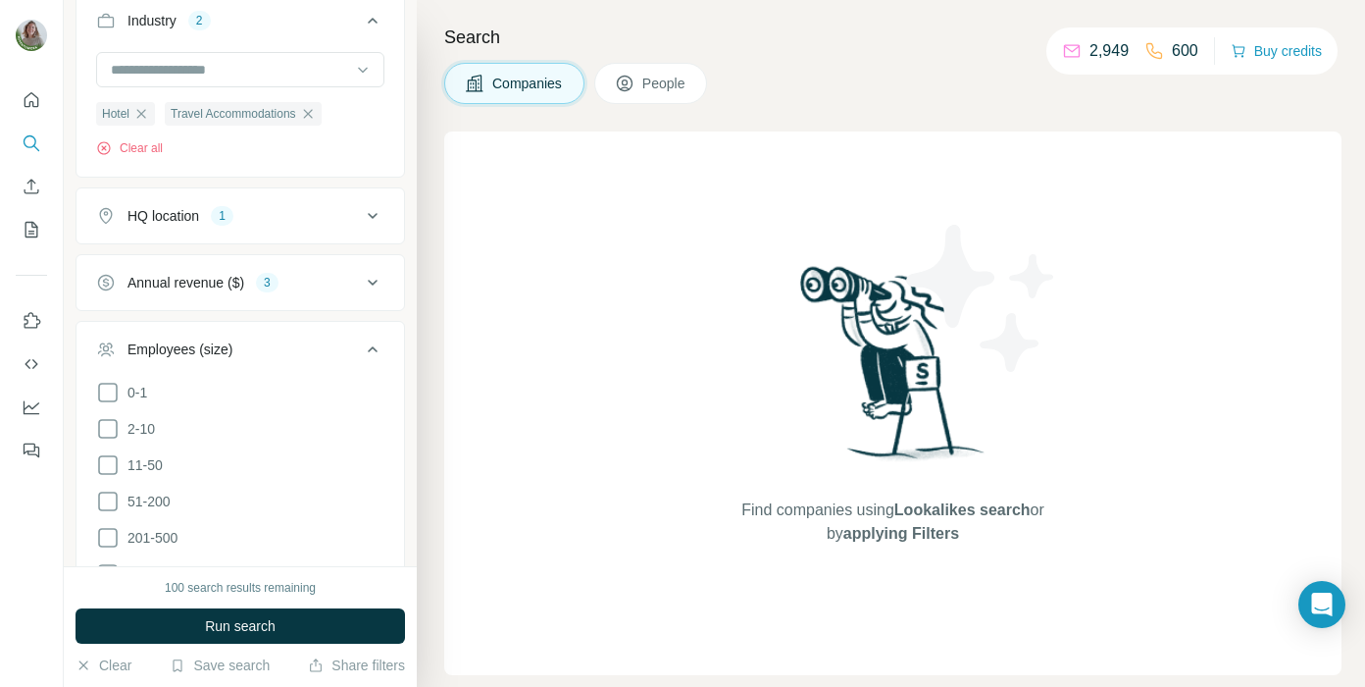
click at [301, 289] on div "Annual revenue ($) 3" at bounding box center [228, 283] width 265 height 20
click at [106, 333] on icon at bounding box center [108, 326] width 20 height 20
click at [106, 352] on icon at bounding box center [108, 362] width 20 height 20
click at [106, 383] on ul "0-1M 1-10M 10-50M 50-100M 100-500M 500-1000M >1000M" at bounding box center [240, 435] width 288 height 242
click at [107, 391] on icon at bounding box center [108, 398] width 20 height 20
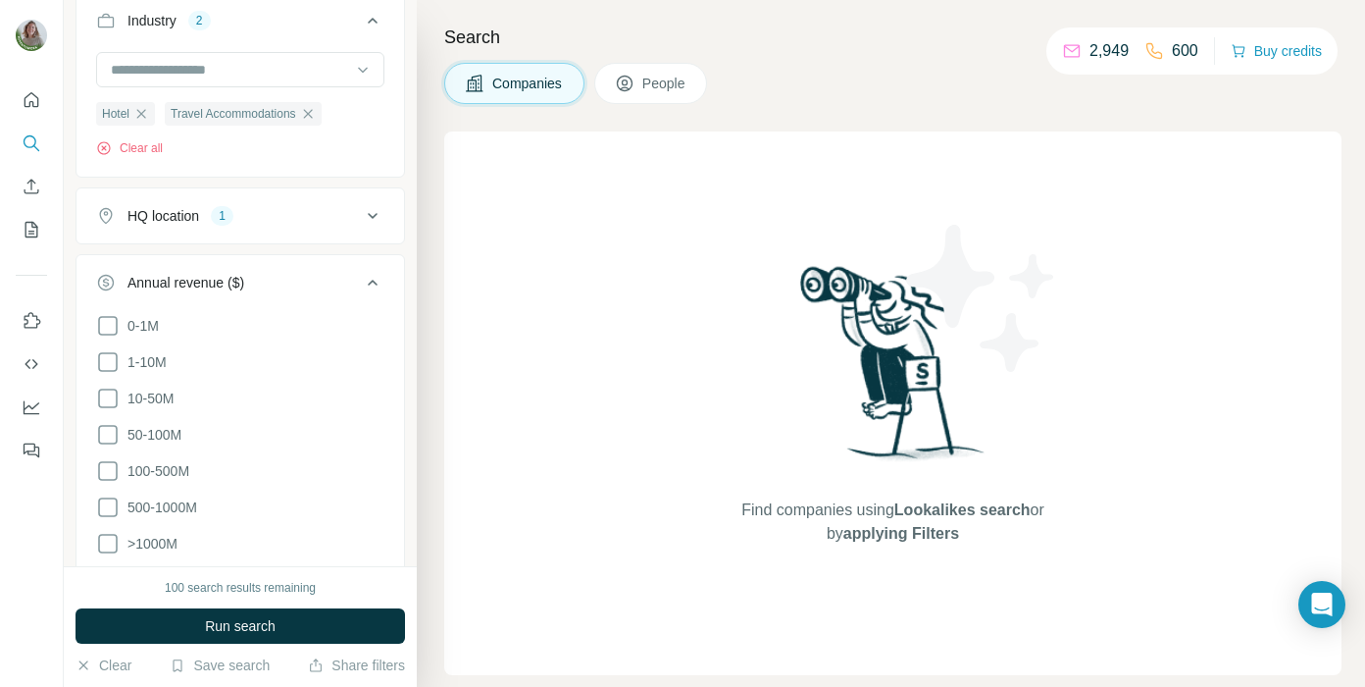
click at [262, 280] on div "Annual revenue ($)" at bounding box center [228, 283] width 265 height 20
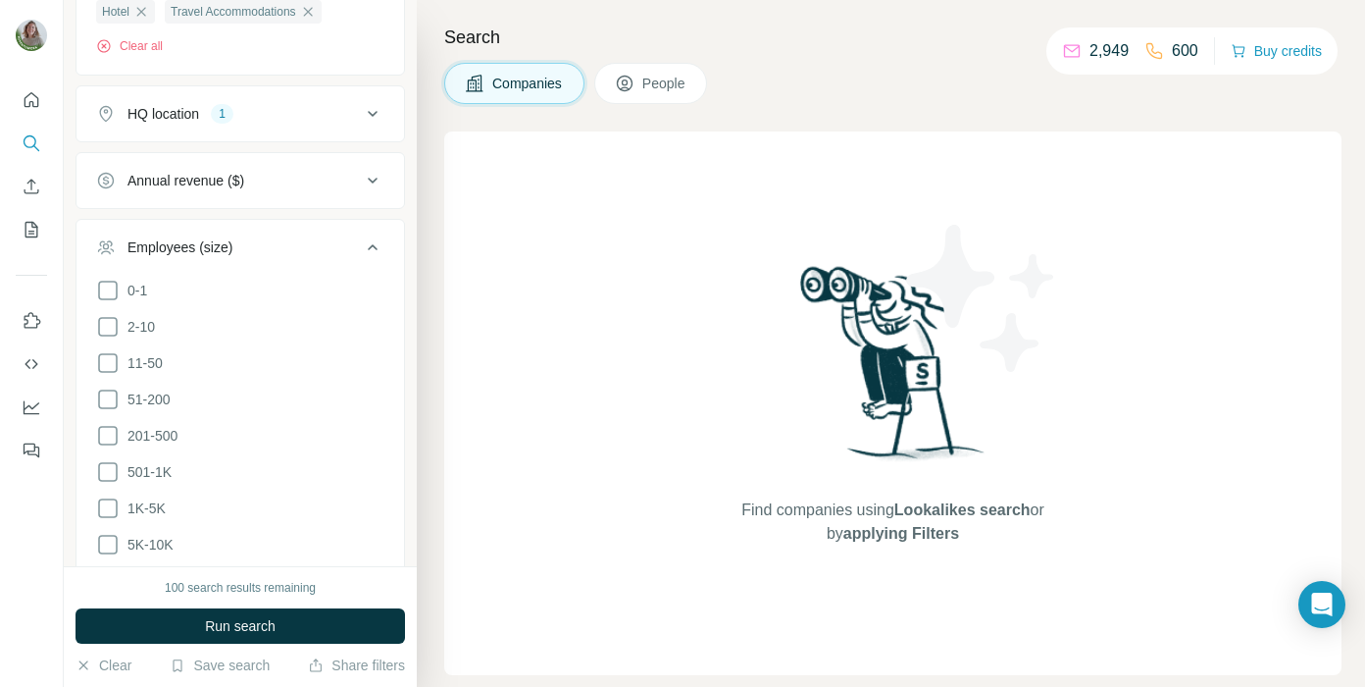
scroll to position [589, 0]
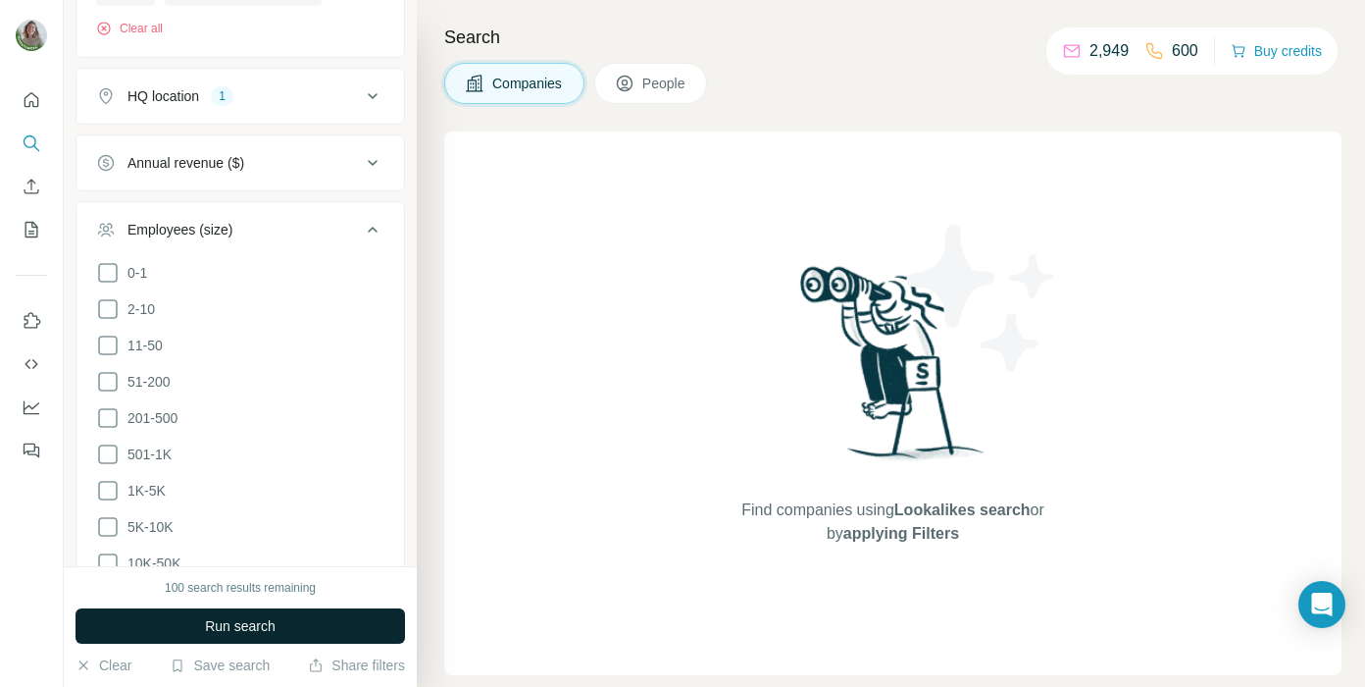
click at [317, 611] on button "Run search" at bounding box center [241, 625] width 330 height 35
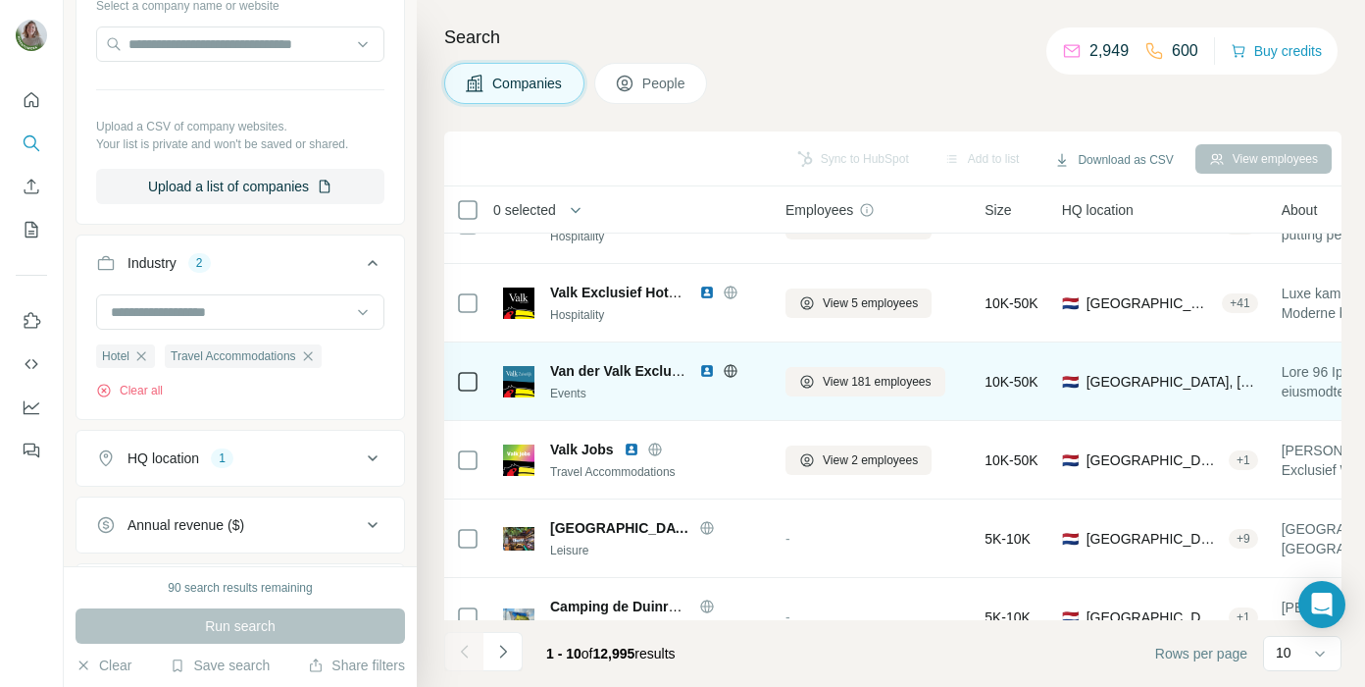
scroll to position [0, 0]
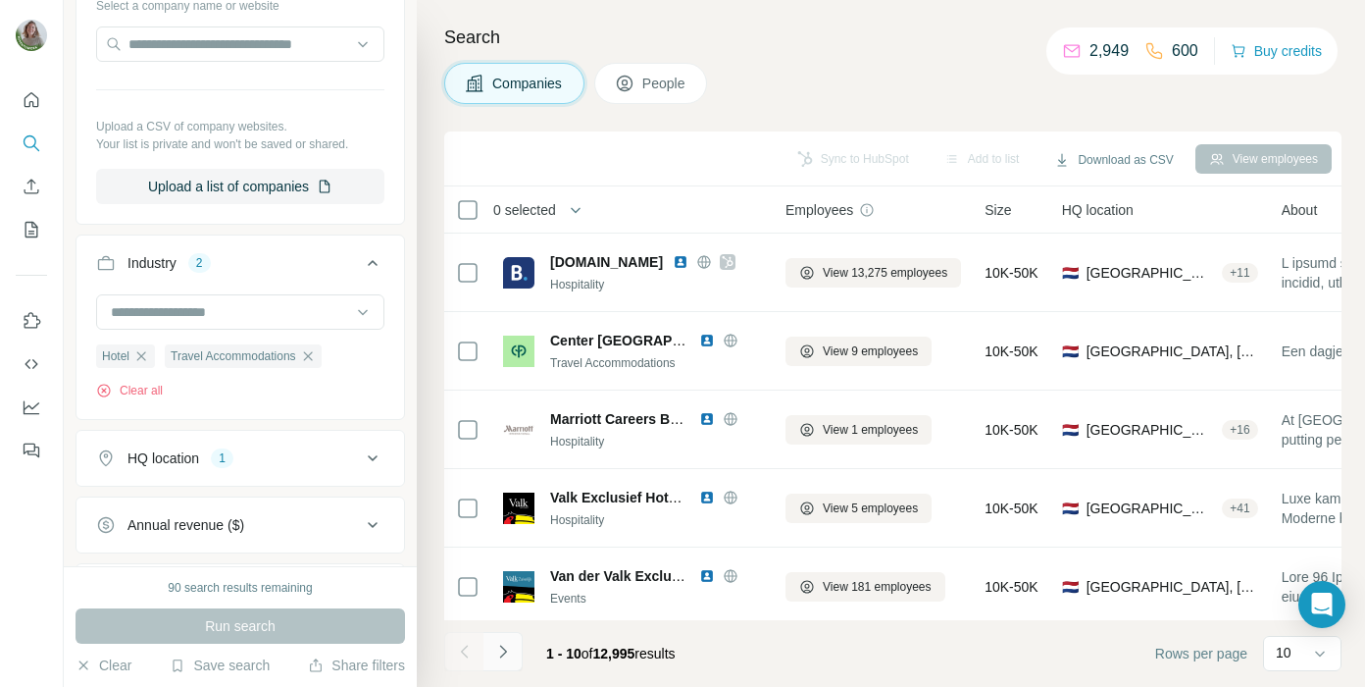
click at [506, 657] on icon "Navigate to next page" at bounding box center [503, 651] width 20 height 20
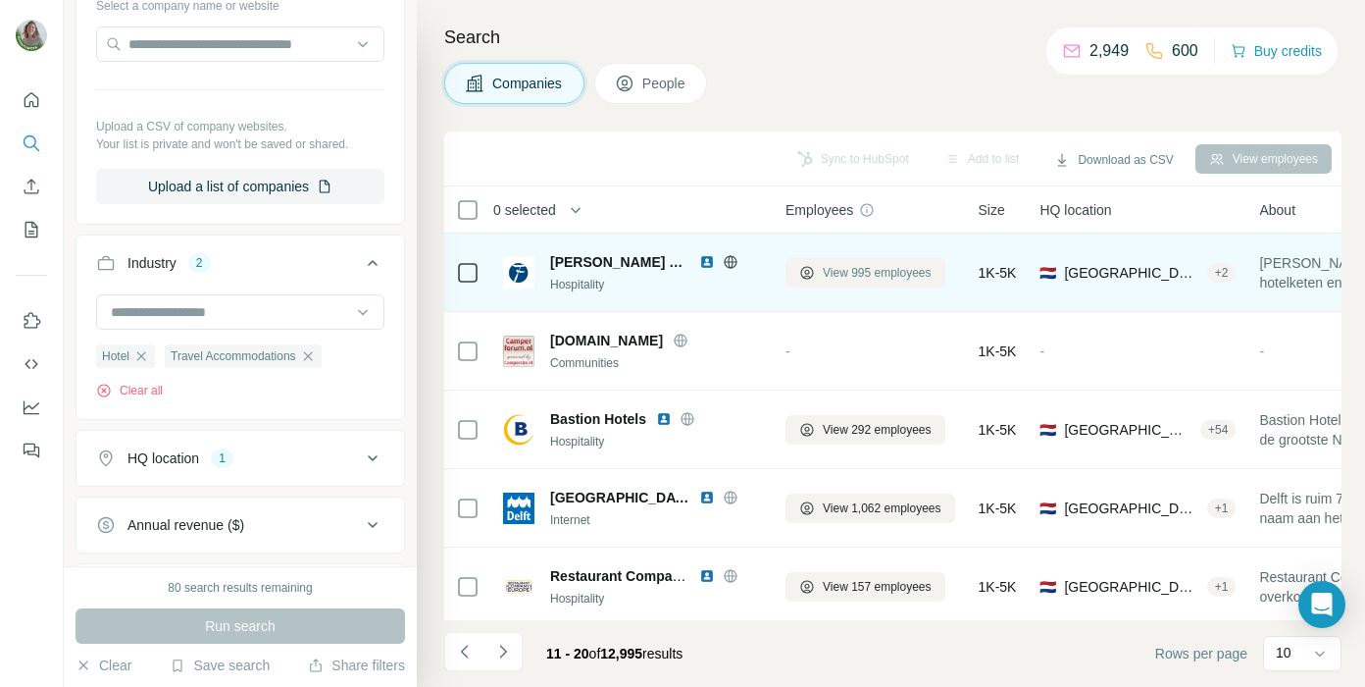
click at [852, 269] on span "View 995 employees" at bounding box center [877, 273] width 109 height 18
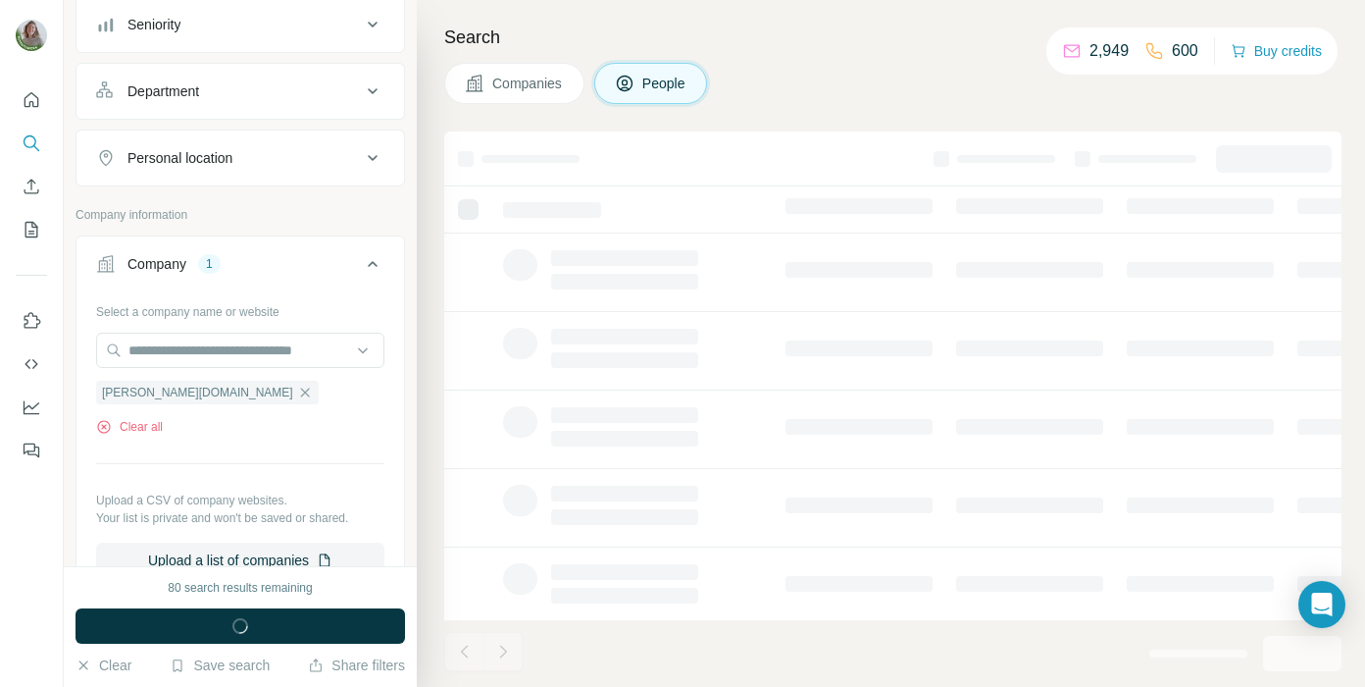
scroll to position [534, 0]
